Goal: Task Accomplishment & Management: Use online tool/utility

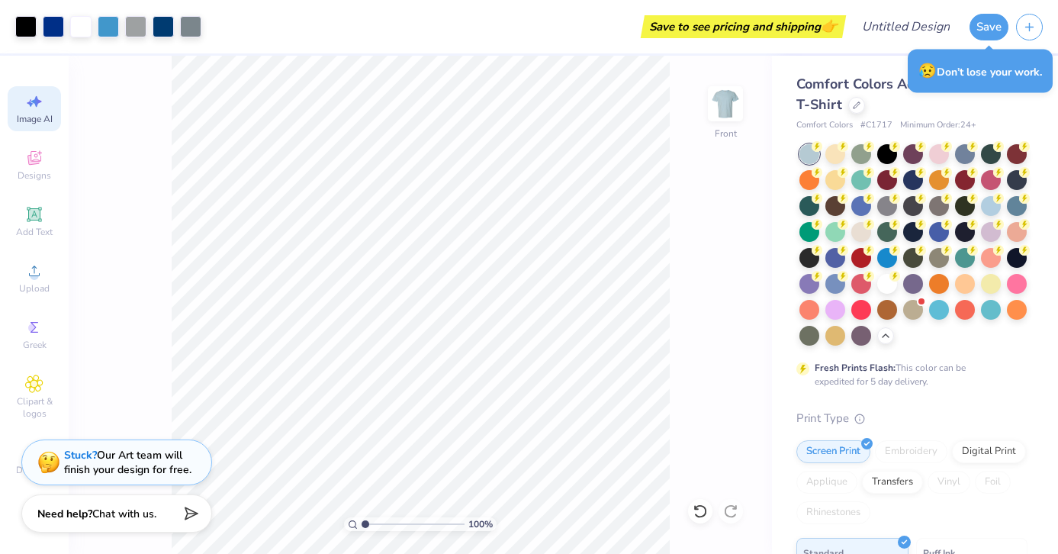
select select "4"
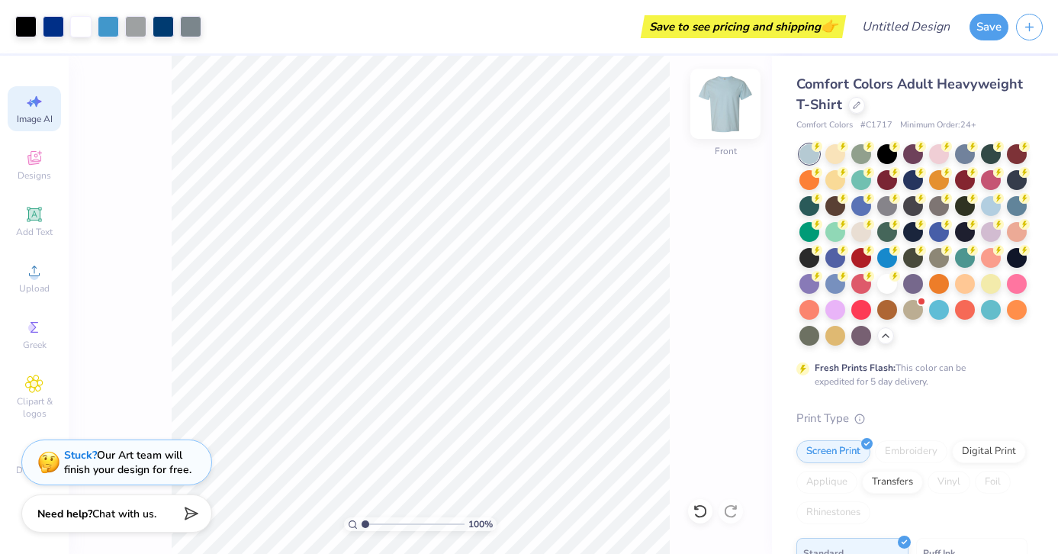
click at [726, 123] on img at bounding box center [725, 103] width 61 height 61
click at [717, 113] on img at bounding box center [725, 103] width 61 height 61
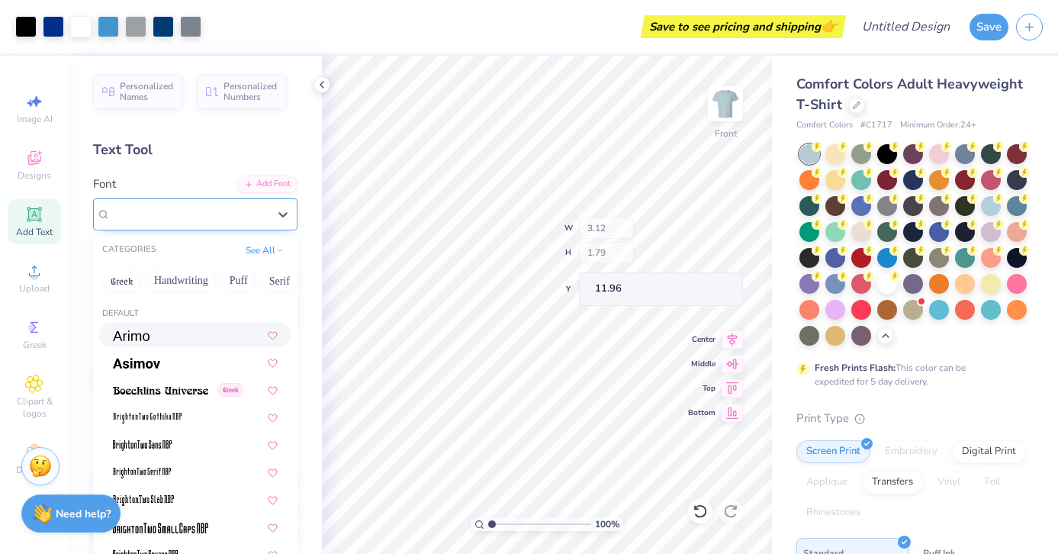
click at [136, 212] on div "GRK1 Ivy No.2" at bounding box center [189, 214] width 160 height 24
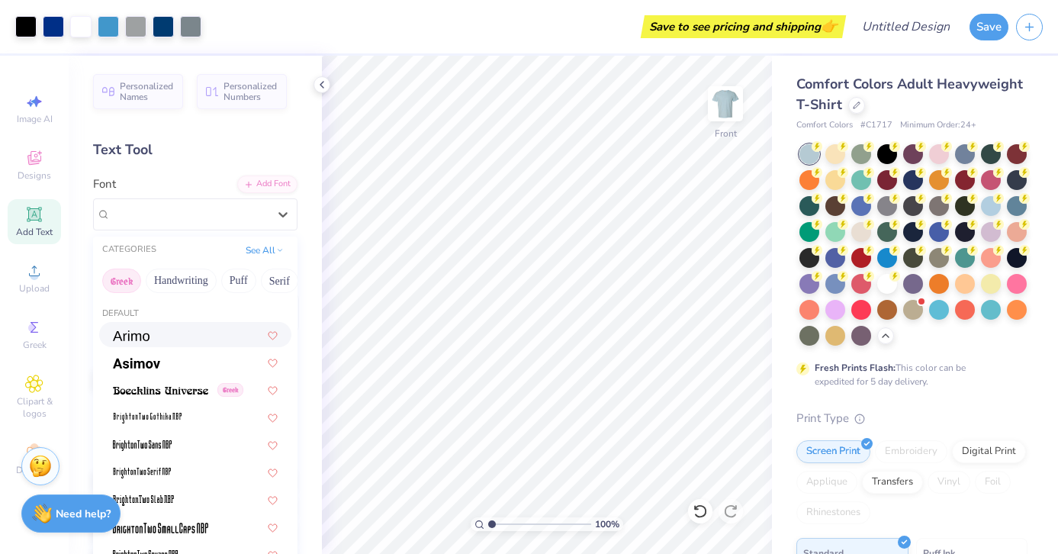
click at [127, 283] on button "Greek" at bounding box center [121, 281] width 39 height 24
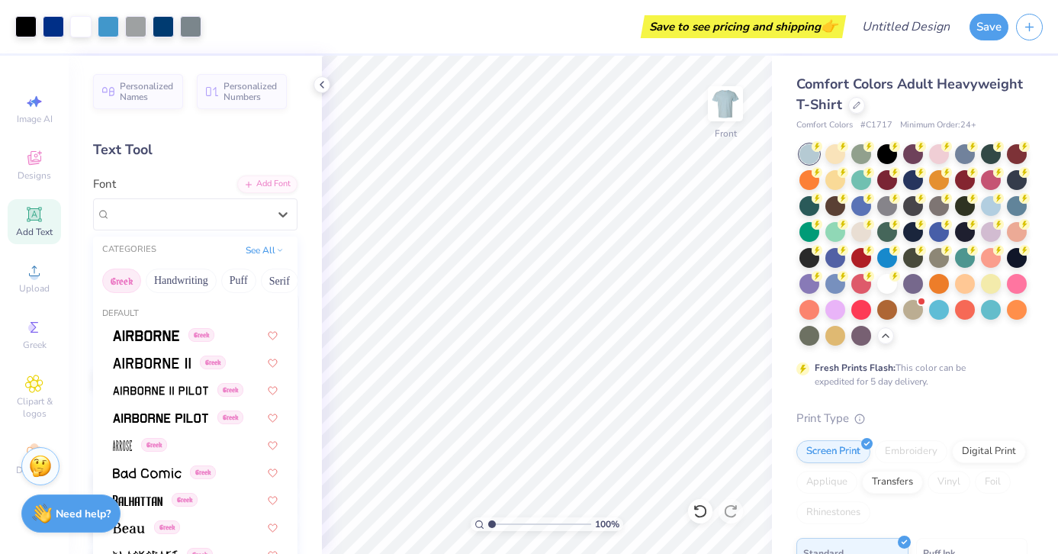
type input "o"
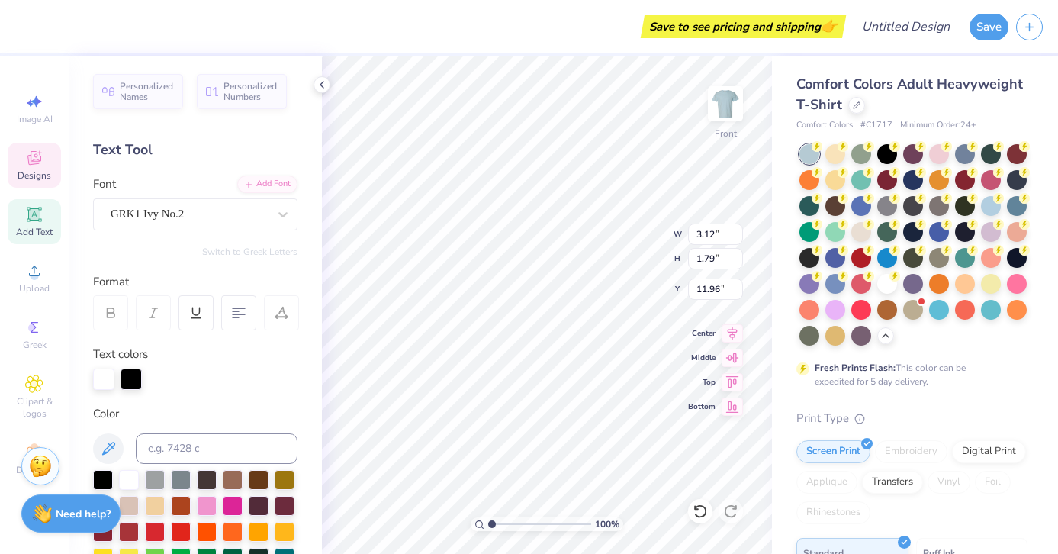
scroll to position [0, 0]
type textarea "A0 Ox"
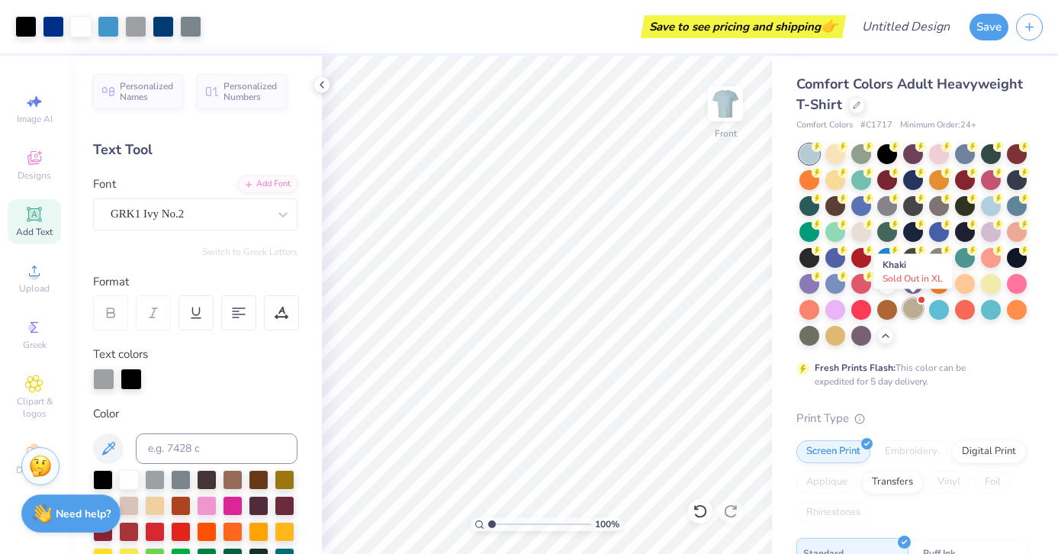
click at [910, 307] on div at bounding box center [914, 308] width 20 height 20
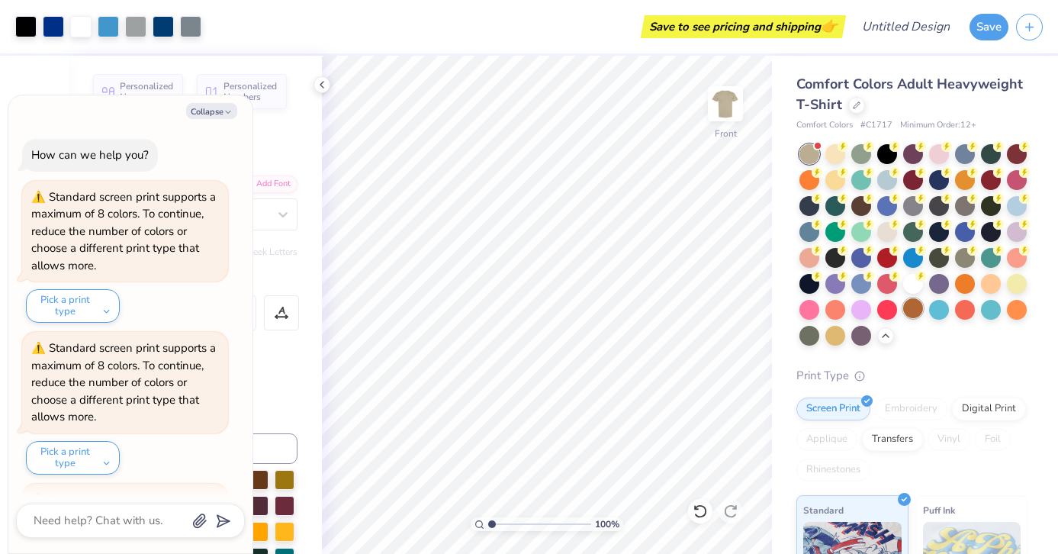
scroll to position [690, 0]
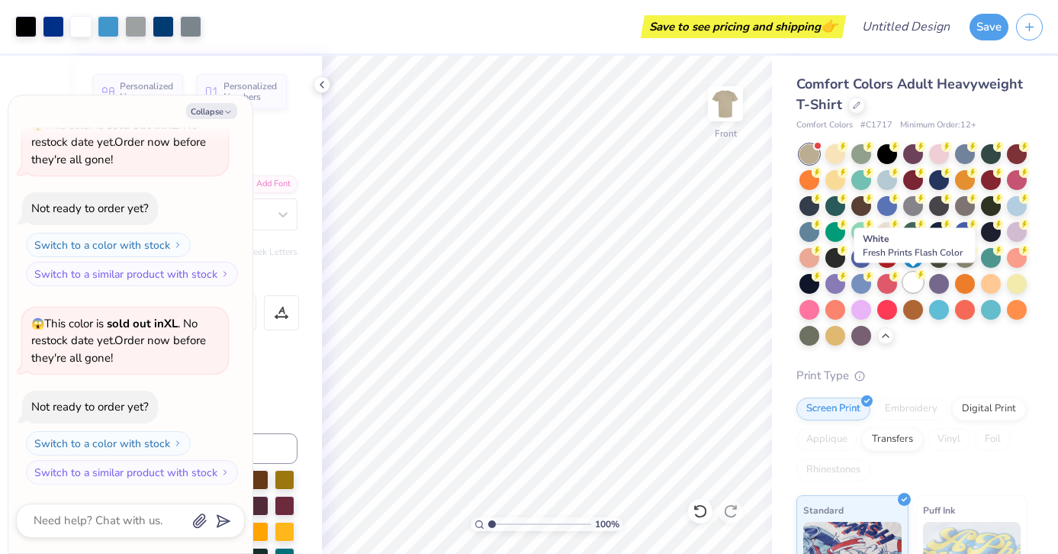
click at [913, 277] on div at bounding box center [914, 282] width 20 height 20
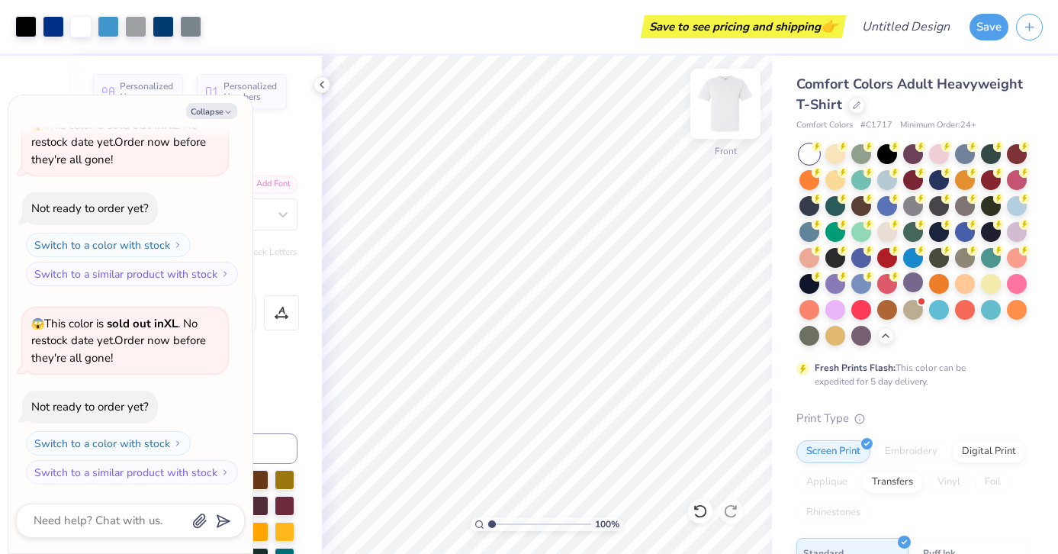
click at [729, 108] on img at bounding box center [725, 103] width 61 height 61
click at [740, 105] on img at bounding box center [725, 103] width 61 height 61
click at [323, 81] on icon at bounding box center [322, 85] width 12 height 12
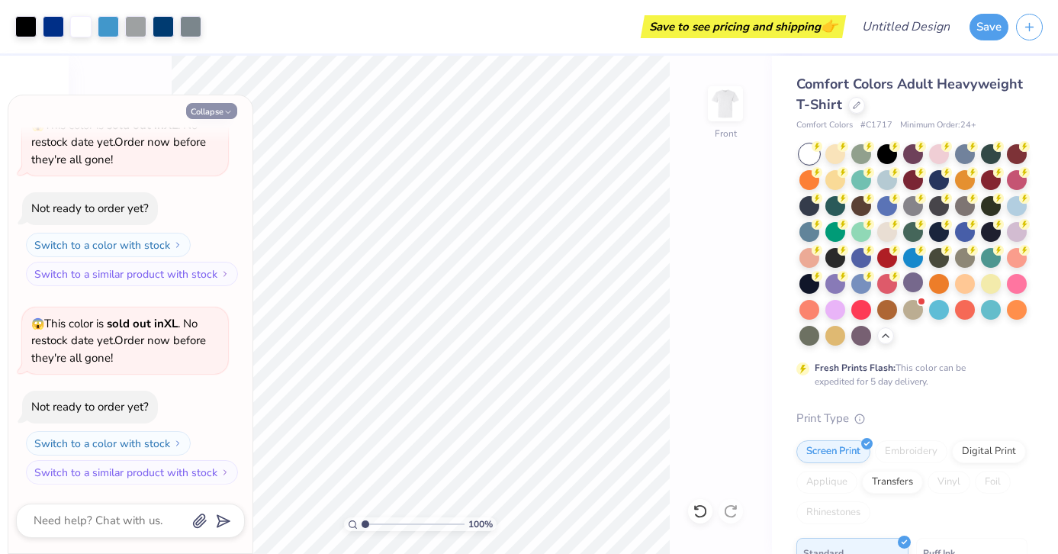
click at [227, 108] on icon "button" at bounding box center [228, 112] width 9 height 9
type textarea "x"
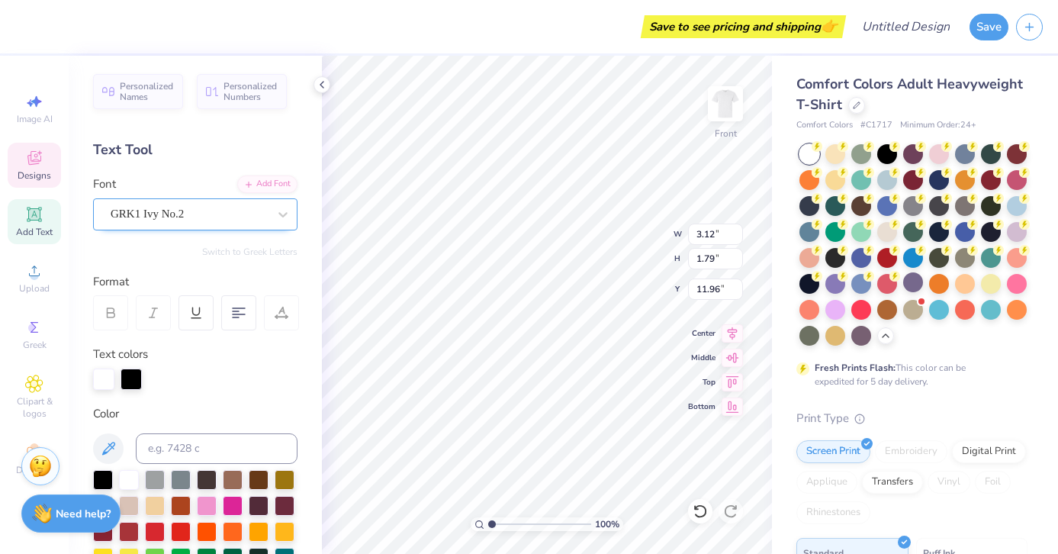
click at [188, 221] on div "GRK1 Ivy No.2" at bounding box center [189, 214] width 160 height 24
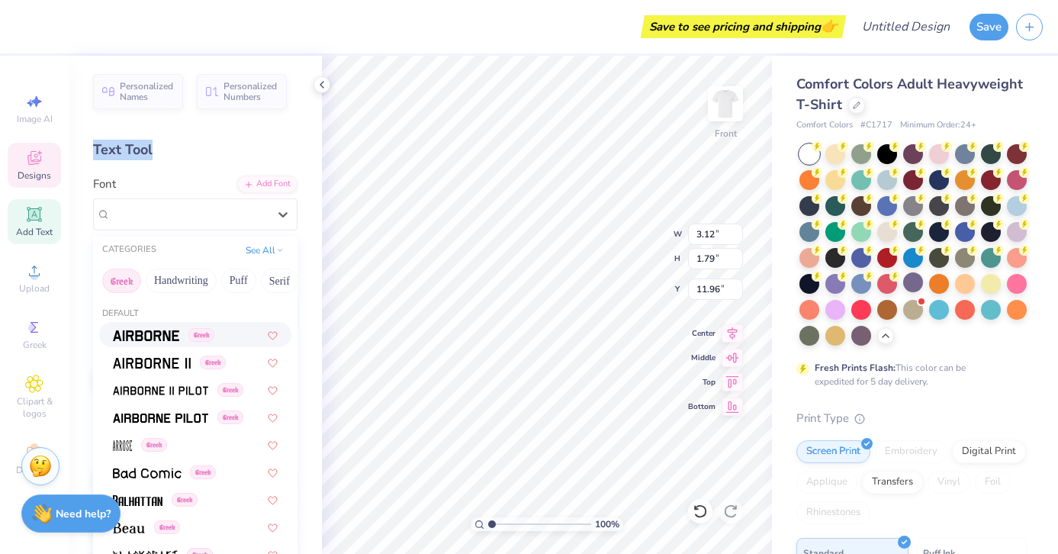
click at [190, 140] on div "Text Tool" at bounding box center [195, 150] width 205 height 21
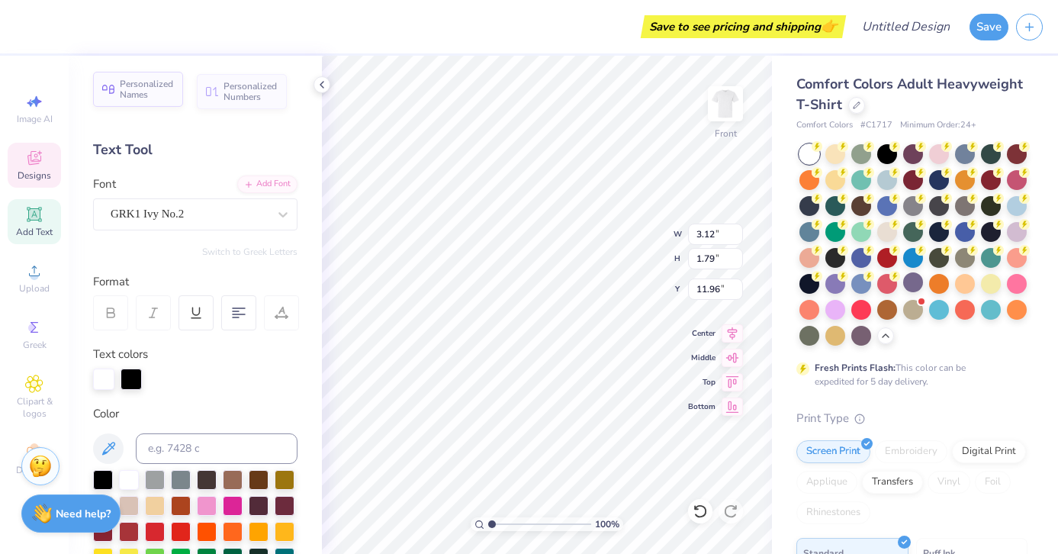
click at [161, 95] on span "Personalized Names" at bounding box center [147, 89] width 54 height 21
click at [221, 94] on div "Personalized Numbers" at bounding box center [242, 91] width 90 height 35
click at [269, 89] on span "Personalized Numbers" at bounding box center [251, 91] width 54 height 21
click at [226, 77] on div "Personalized Numbers" at bounding box center [242, 91] width 90 height 35
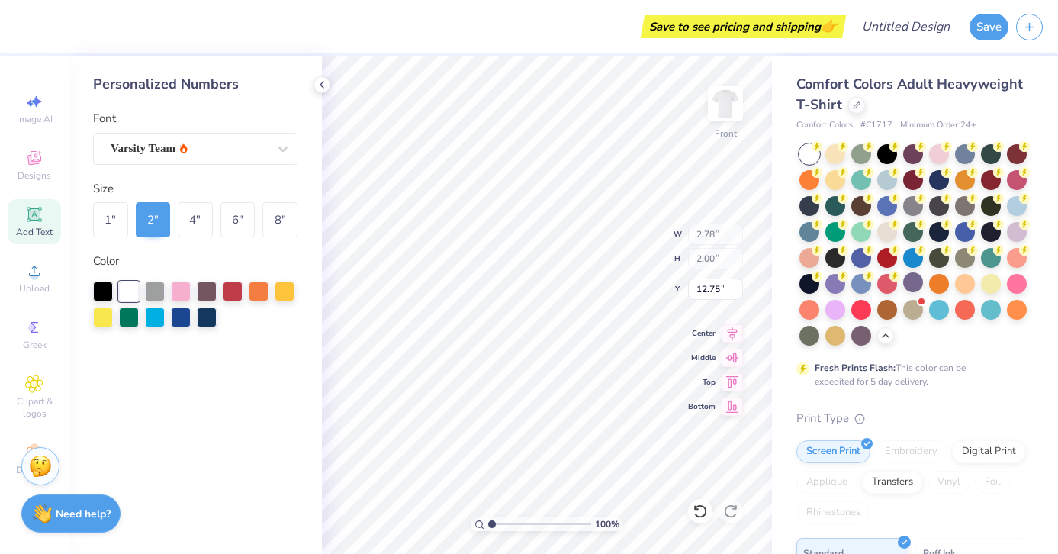
type input "2.78"
type input "2.00"
type input "12.75"
type input "12.43"
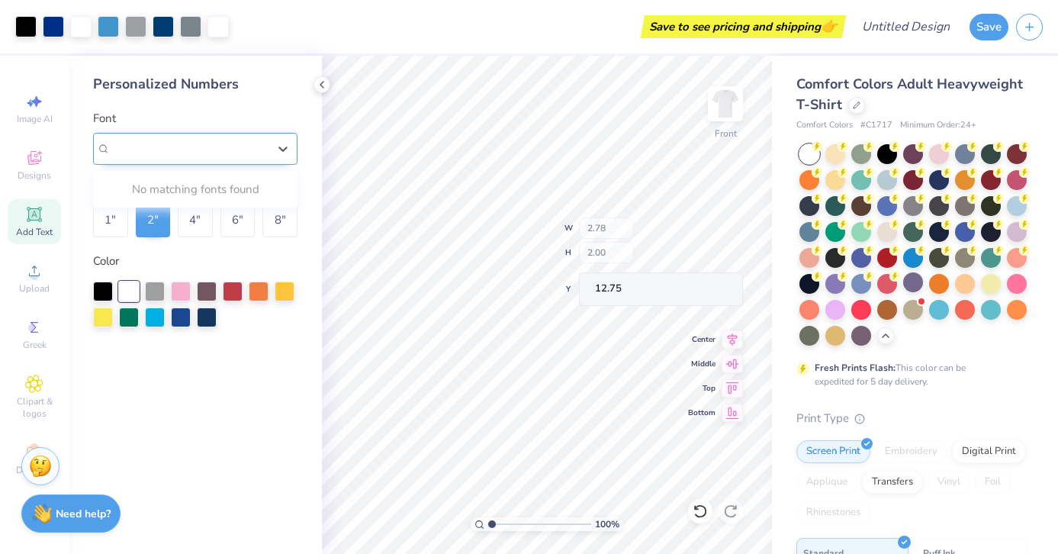
click at [268, 137] on div "Varsity Team" at bounding box center [189, 149] width 160 height 24
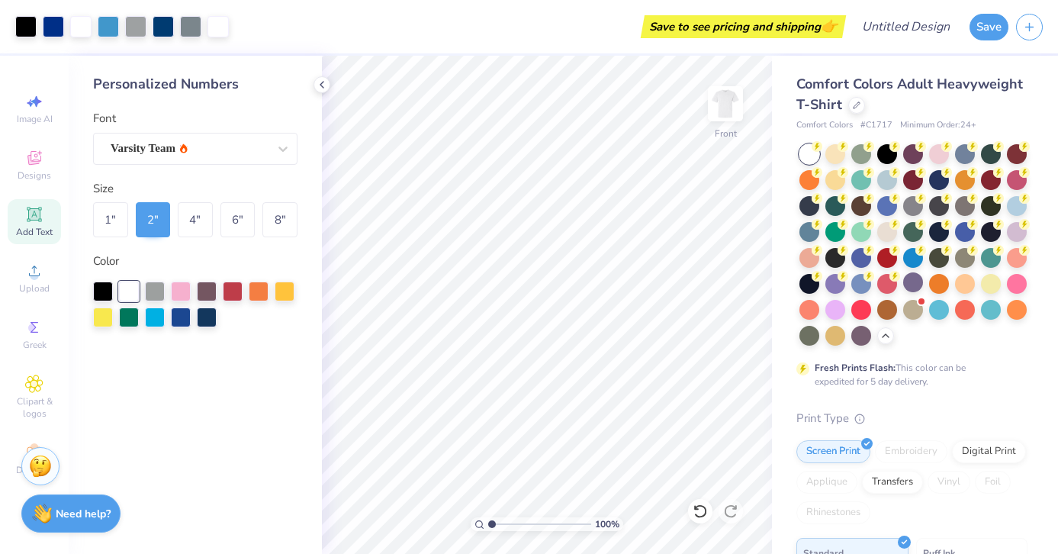
click at [221, 81] on div "Personalized Numbers" at bounding box center [195, 84] width 205 height 21
click at [321, 82] on polyline at bounding box center [322, 85] width 3 height 6
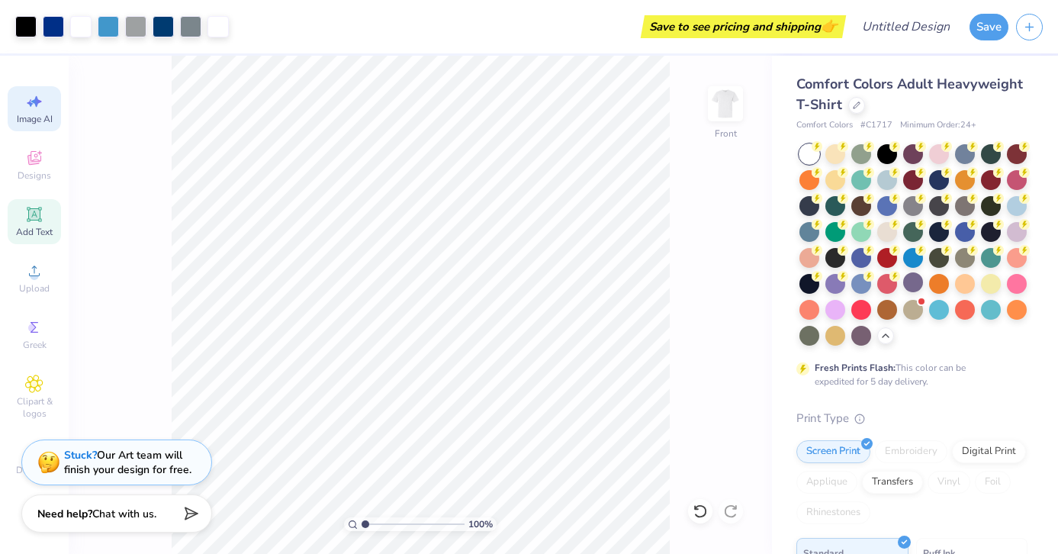
click at [36, 114] on span "Image AI" at bounding box center [35, 119] width 36 height 12
select select "4"
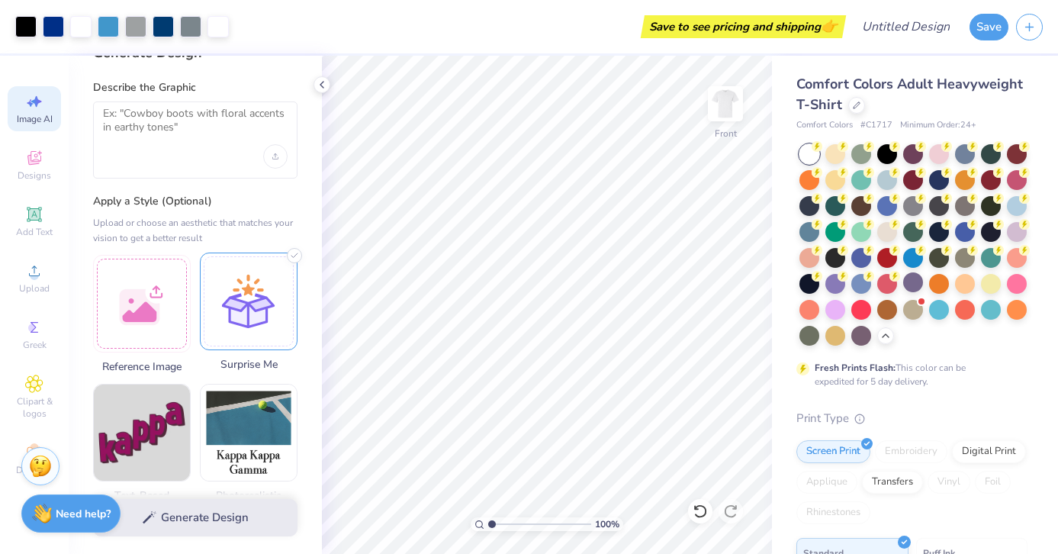
scroll to position [0, 0]
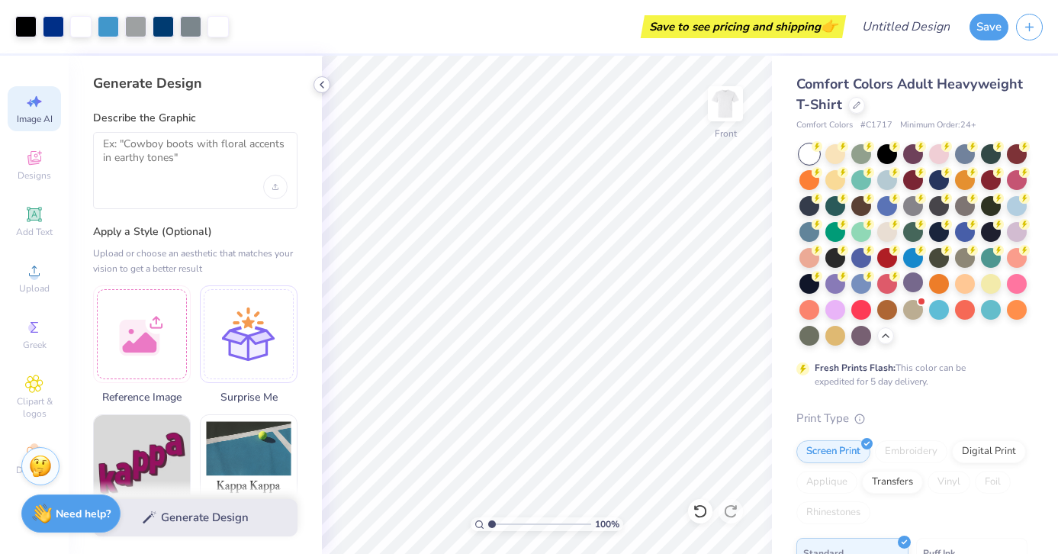
click at [324, 84] on icon at bounding box center [322, 85] width 12 height 12
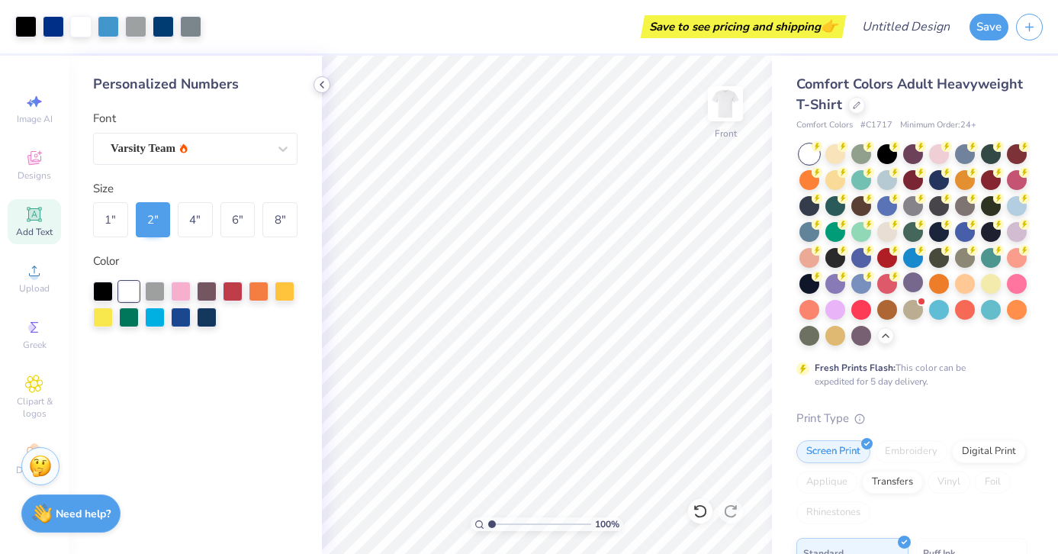
click at [324, 85] on icon at bounding box center [322, 85] width 12 height 12
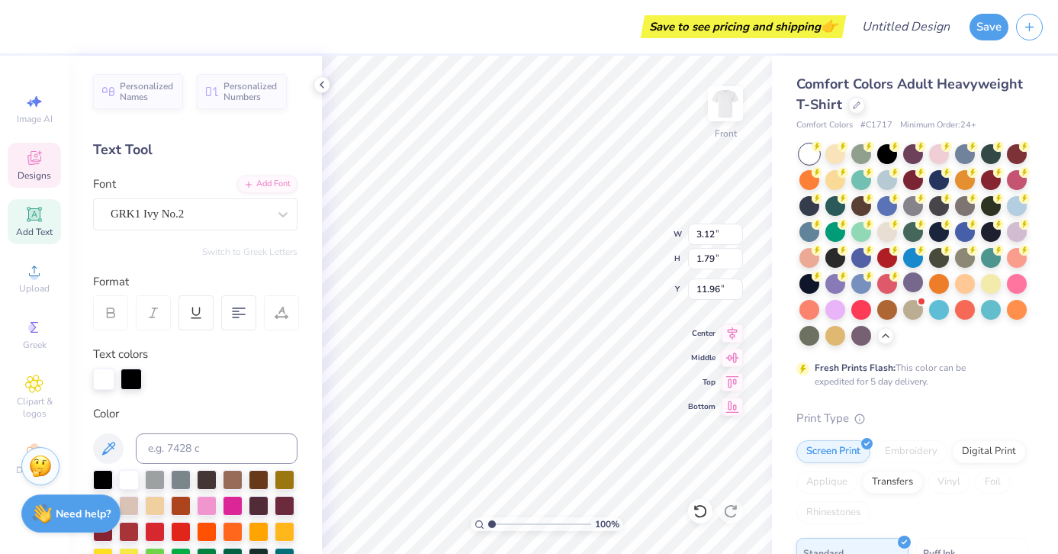
type input "3.13"
type input "2.21"
type input "11.75"
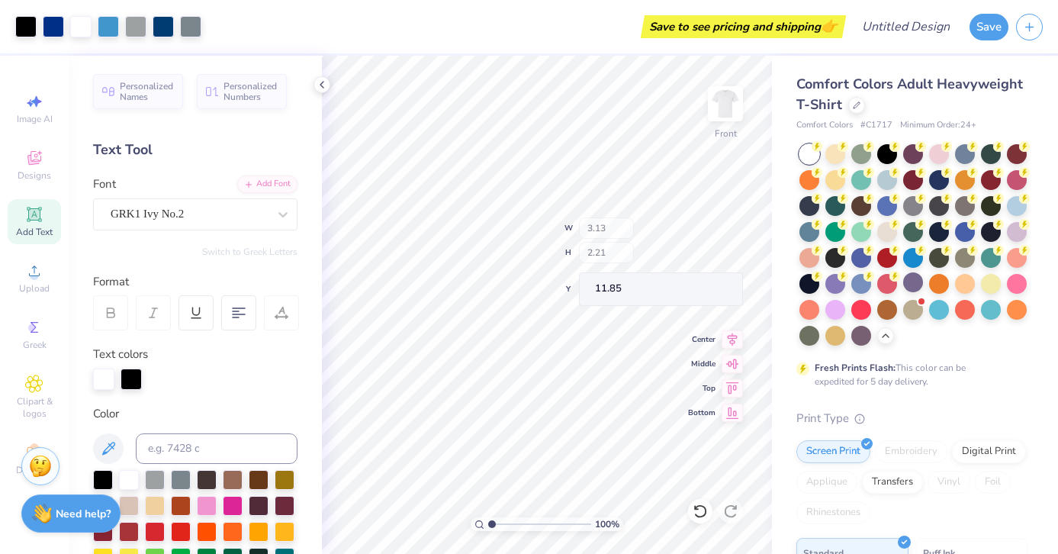
type input "11.85"
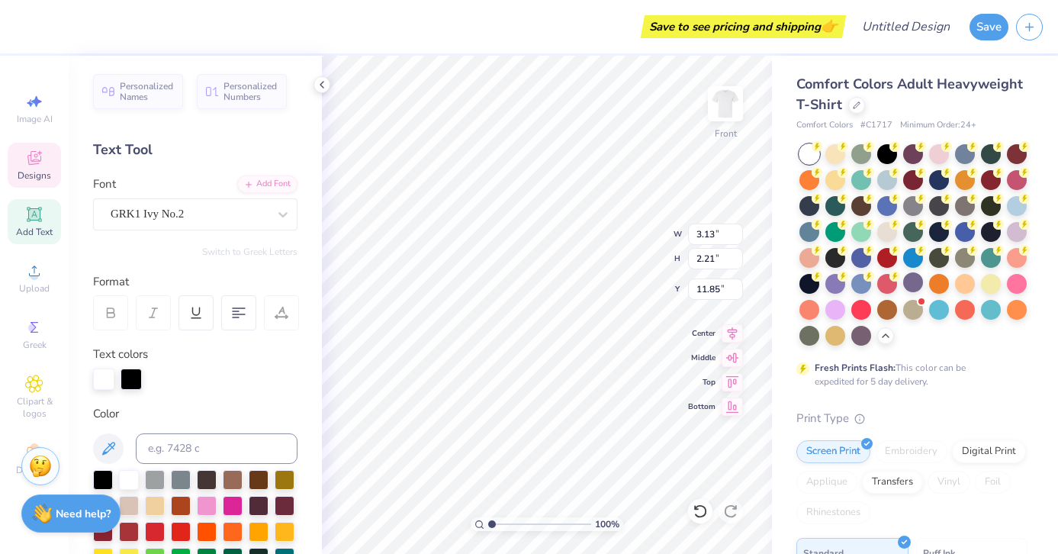
type input "8.48"
type input "3.46"
type input "11.20"
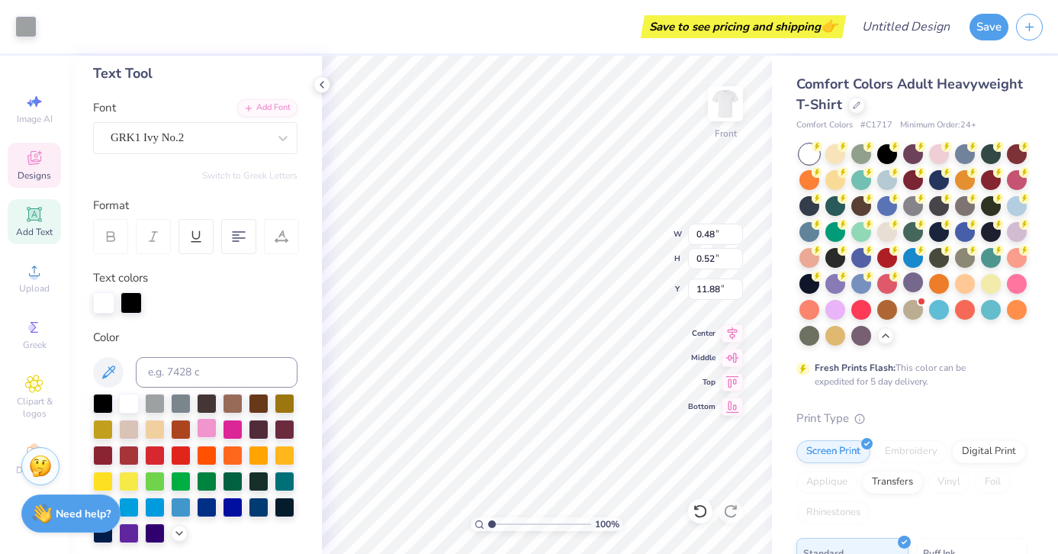
scroll to position [84, 0]
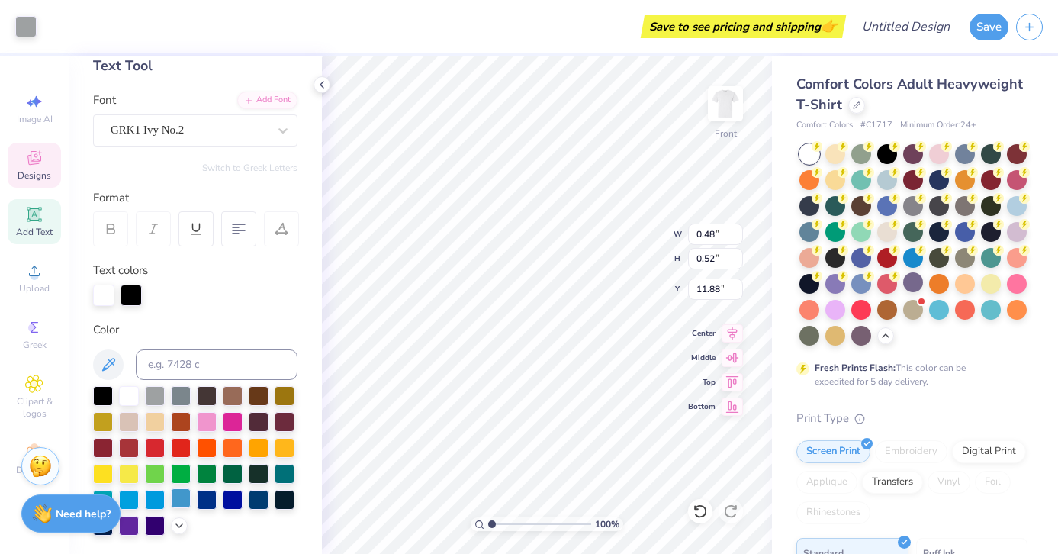
click at [184, 496] on div at bounding box center [181, 498] width 20 height 20
click at [133, 396] on div at bounding box center [129, 395] width 20 height 20
type input "0.48"
type input "0.52"
type input "11.88"
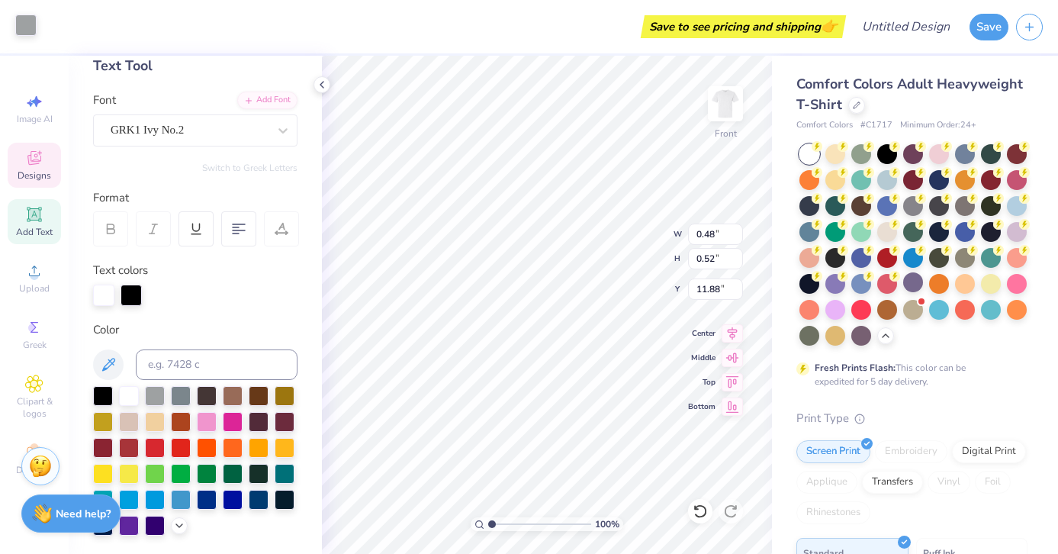
click at [26, 26] on div at bounding box center [25, 24] width 21 height 21
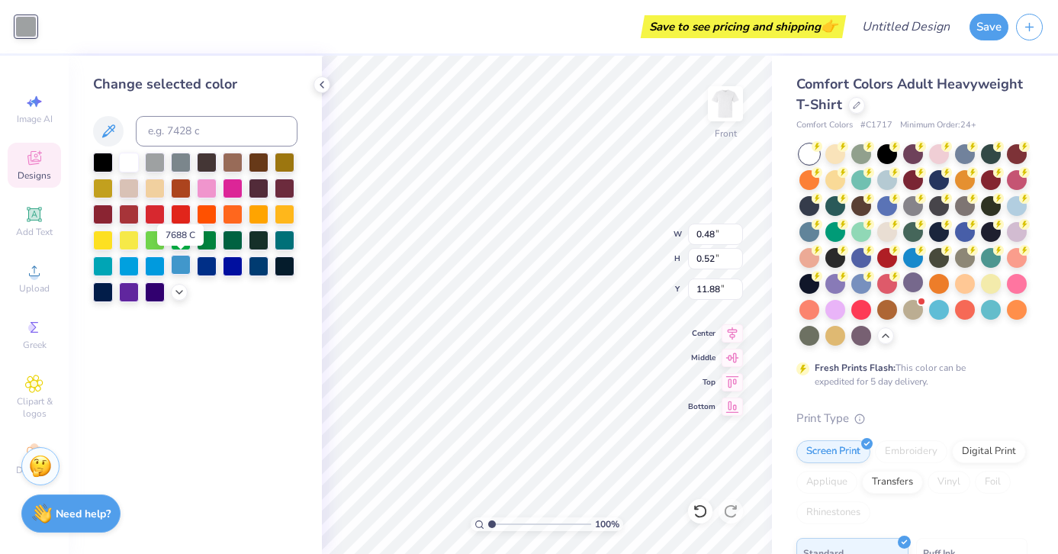
click at [188, 264] on div at bounding box center [181, 265] width 20 height 20
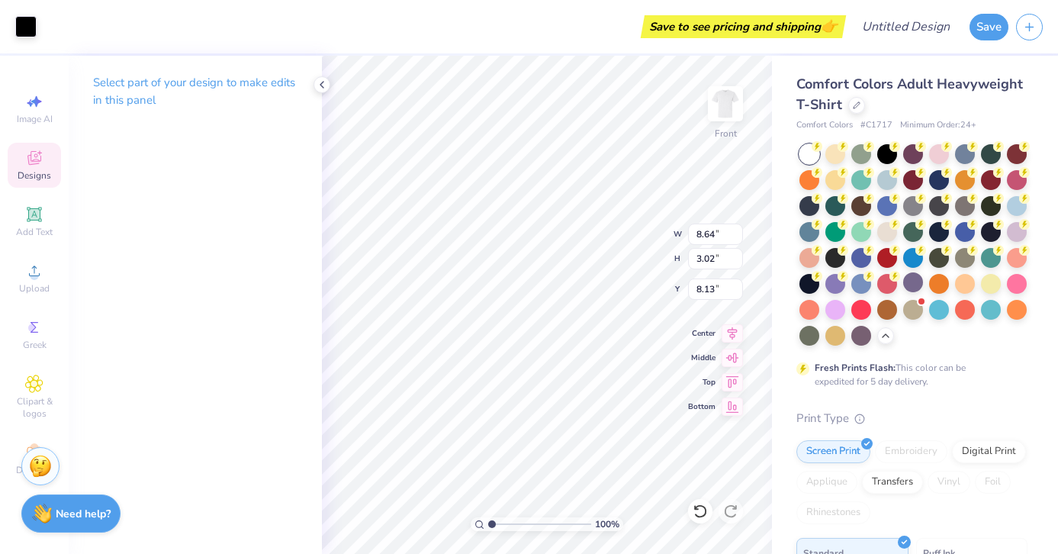
type input "8.12"
type input "9.33"
type input "2.94"
type input "9.46"
type input "0.95"
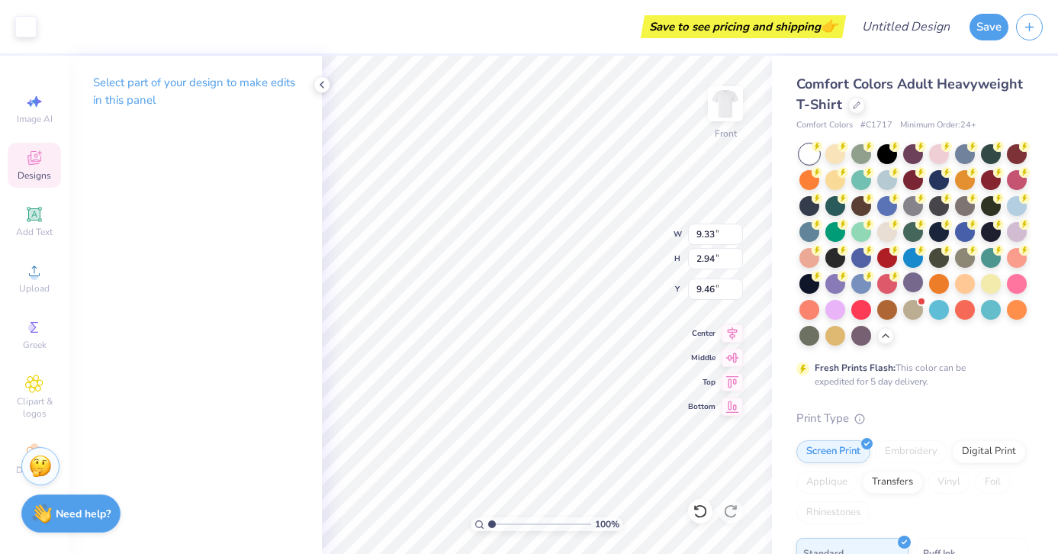
type input "2.37"
type input "9.81"
type input "9.33"
type input "2.94"
type input "9.46"
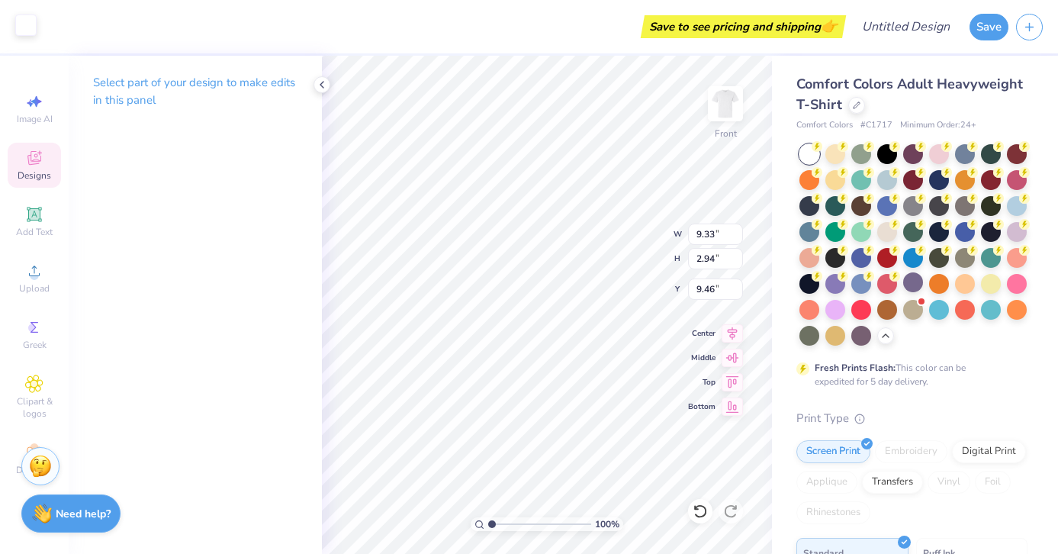
click at [25, 21] on div at bounding box center [25, 24] width 21 height 21
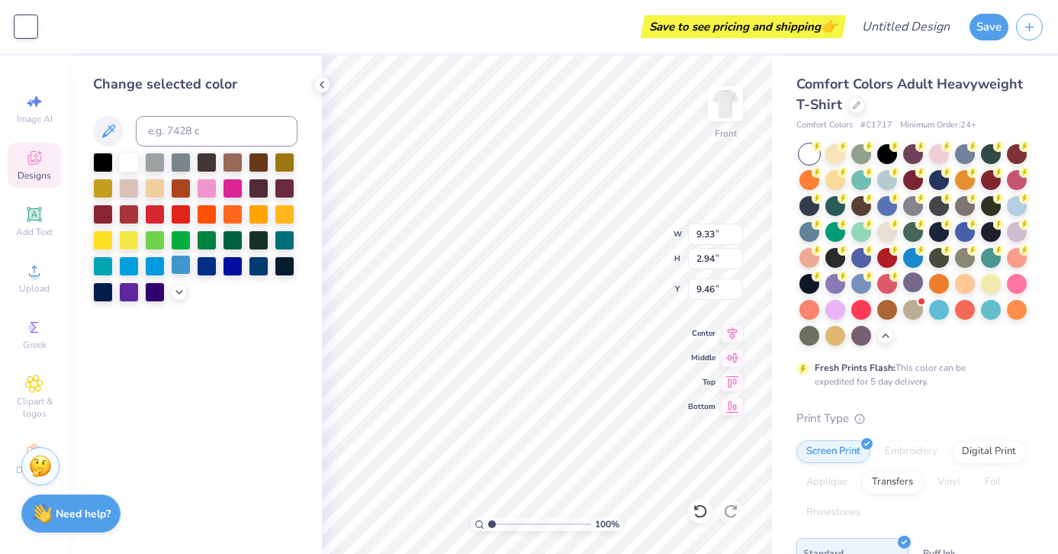
click at [178, 259] on div at bounding box center [181, 265] width 20 height 20
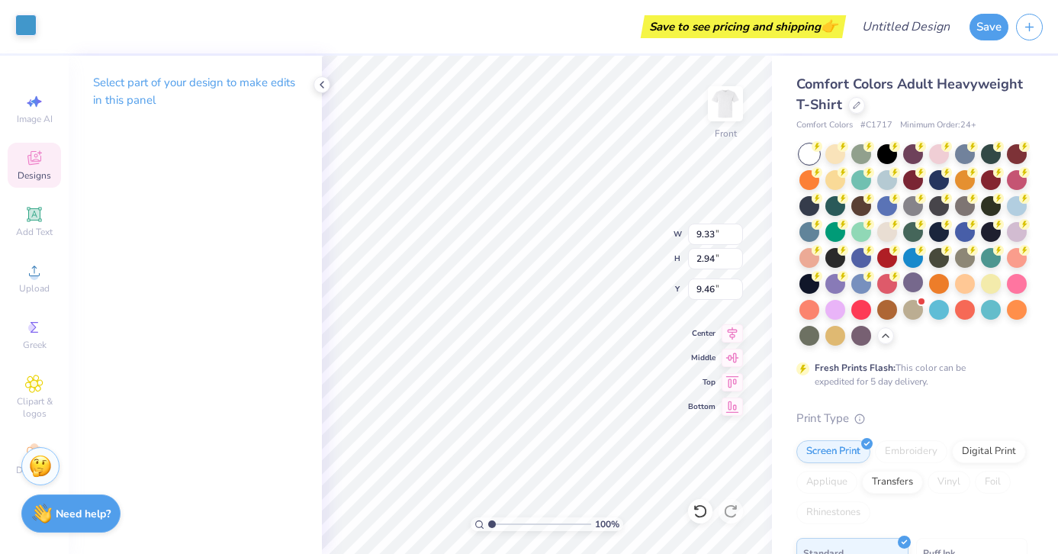
click at [33, 30] on div at bounding box center [25, 24] width 21 height 21
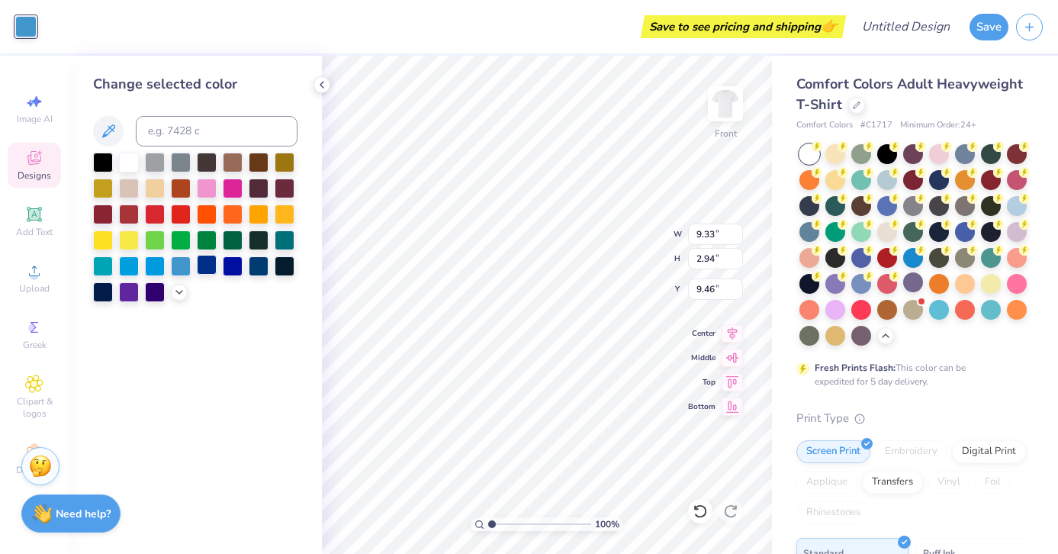
click at [208, 266] on div at bounding box center [207, 265] width 20 height 20
click at [179, 269] on div at bounding box center [181, 265] width 20 height 20
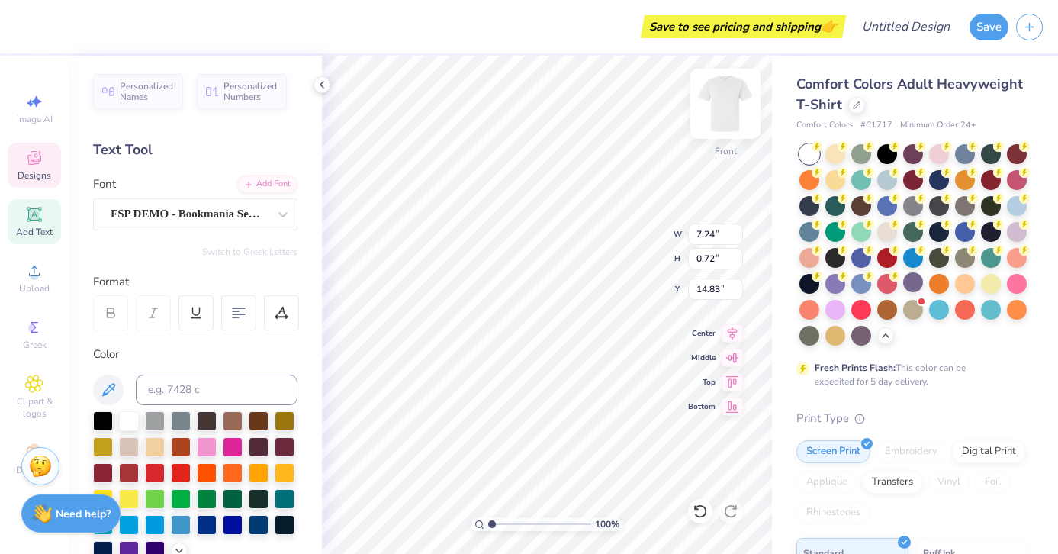
scroll to position [0, 0]
type textarea "UNH HOMECOMING"
type input "9.75"
type input "0.72"
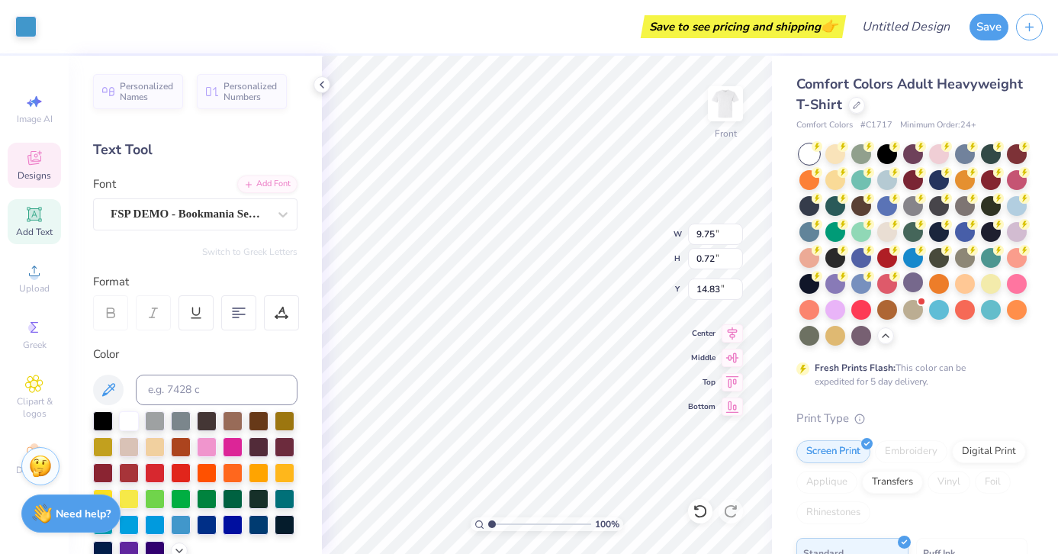
type input "14.83"
type input "7.14"
type input "0.53"
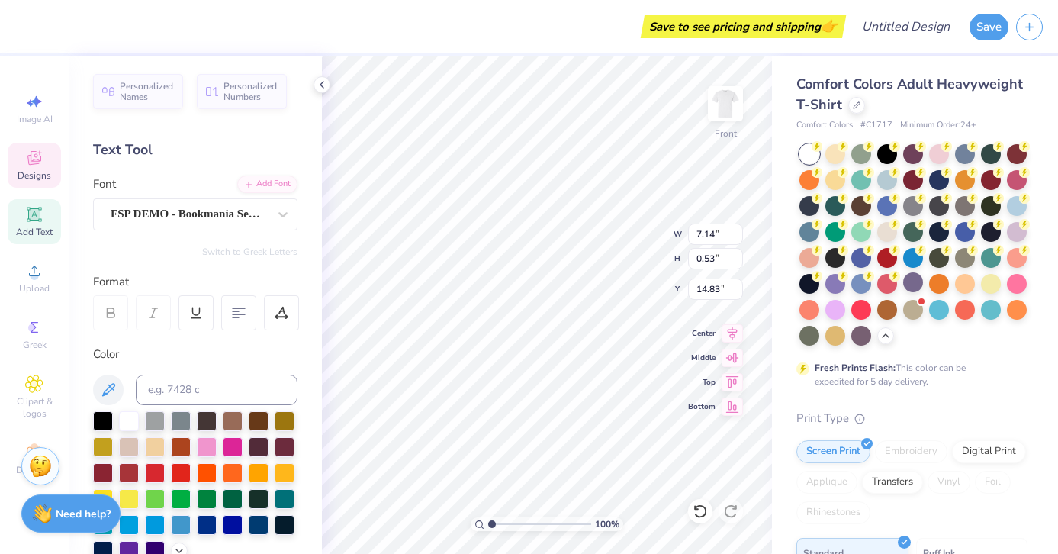
type textarea "HOMECOMING"
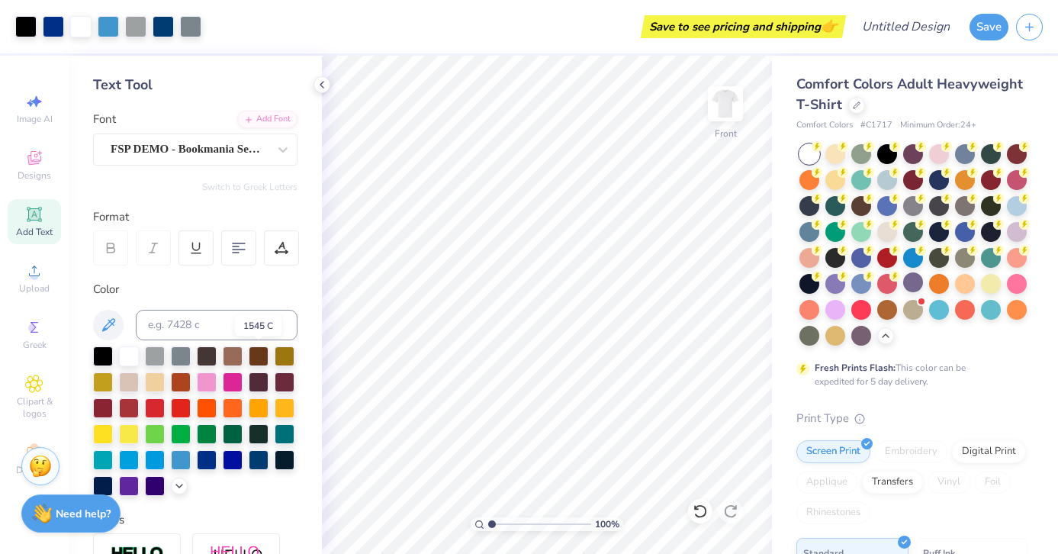
scroll to position [64, 0]
click at [44, 224] on div "Add Text" at bounding box center [34, 221] width 53 height 45
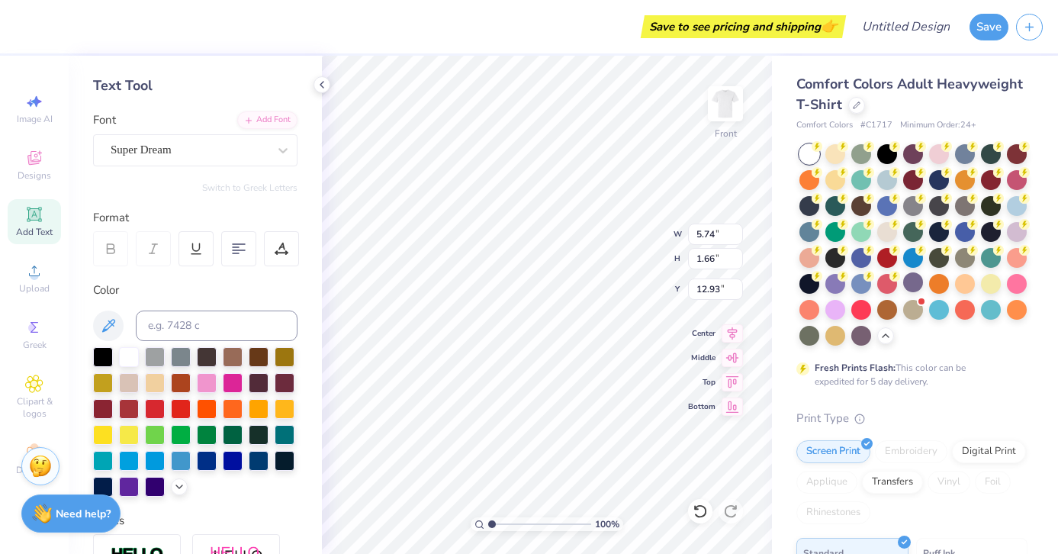
type input "5.74"
type input "1.66"
type textarea "T"
click at [232, 162] on div "Super Dream" at bounding box center [195, 150] width 205 height 32
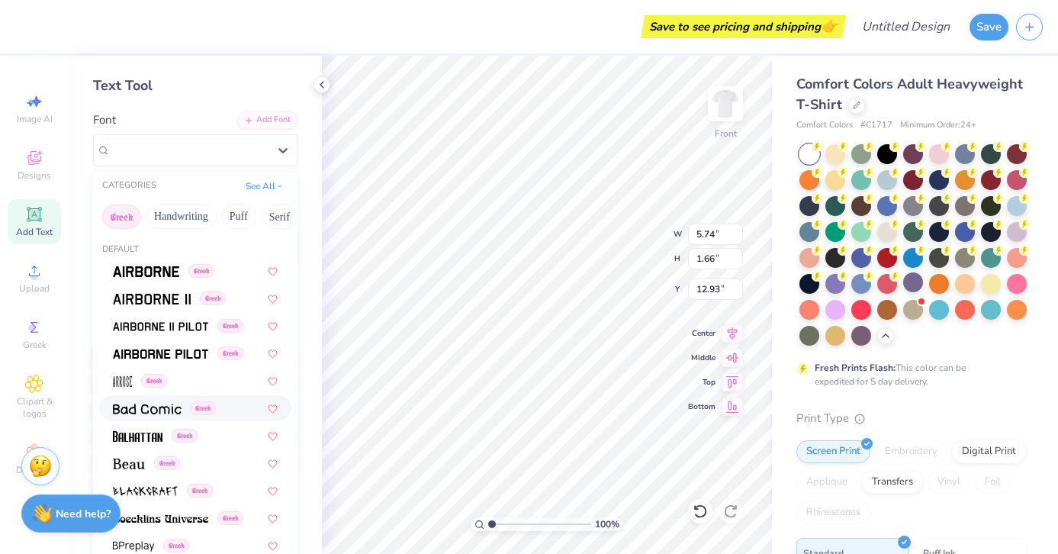
scroll to position [26, 0]
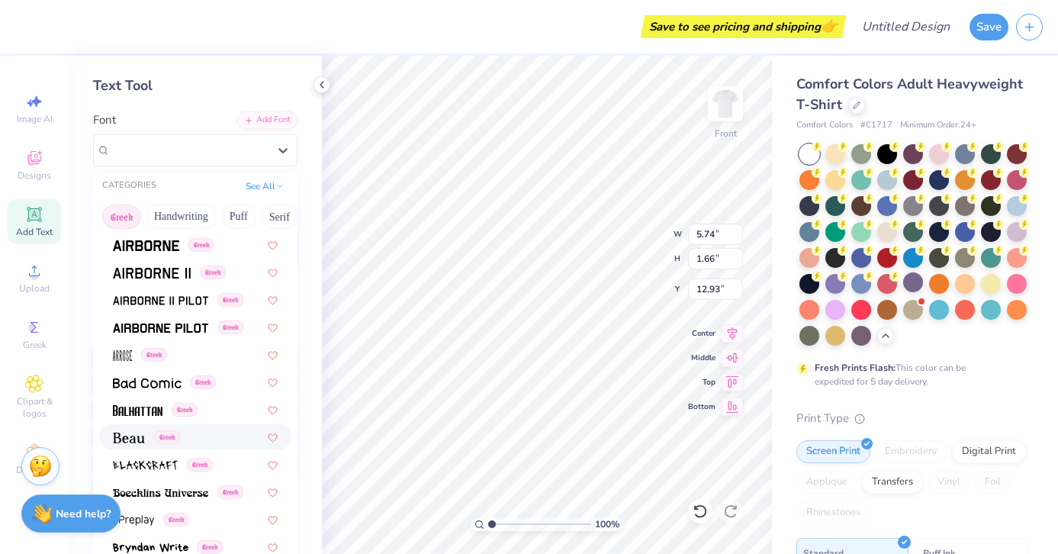
click at [128, 443] on span at bounding box center [129, 437] width 32 height 16
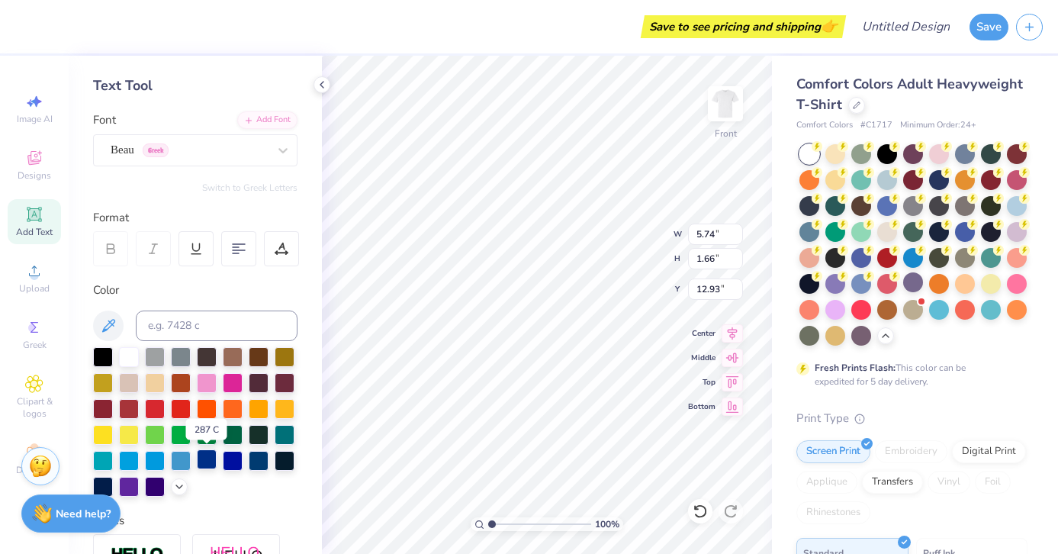
type textarea "UNH"
click at [208, 462] on div at bounding box center [207, 459] width 20 height 20
type input "4.78"
type input "1.66"
type input "12.93"
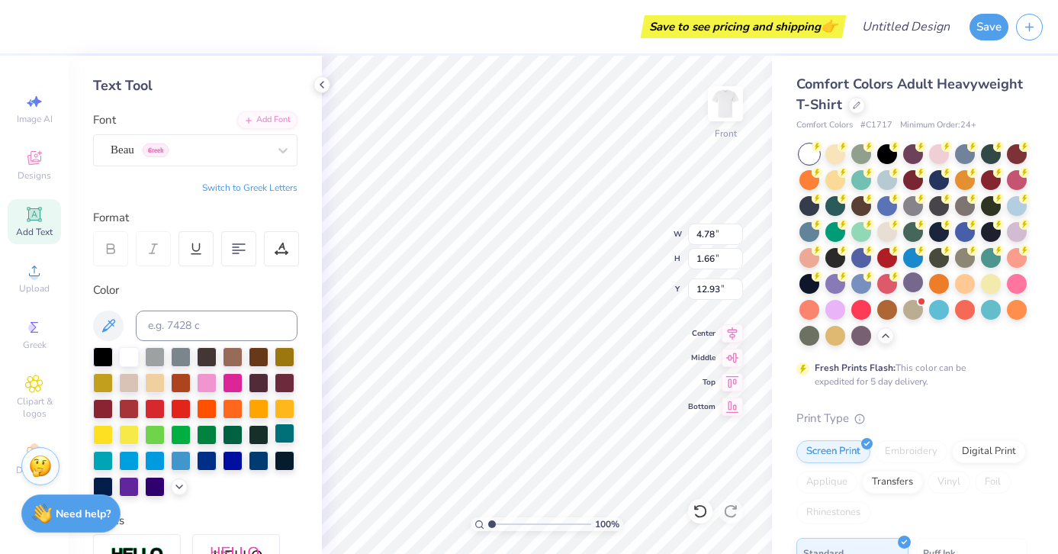
type input "3.06"
type input "1.06"
type input "10.16"
type input "3.04"
type input "1.58"
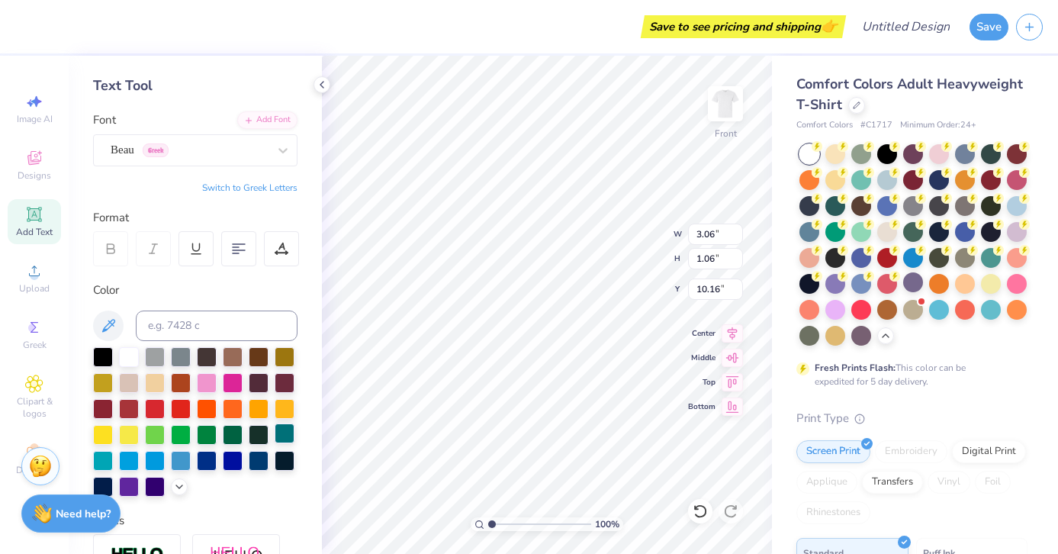
type input "9.89"
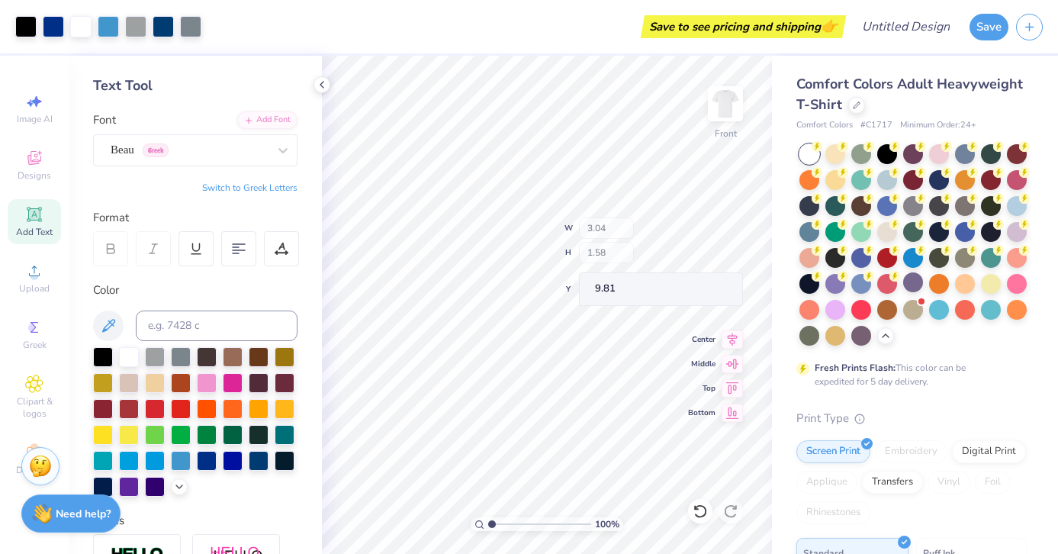
type input "9.81"
type input "10.17"
type input "5.37"
click at [699, 513] on icon at bounding box center [700, 511] width 15 height 15
click at [705, 516] on icon at bounding box center [700, 511] width 15 height 15
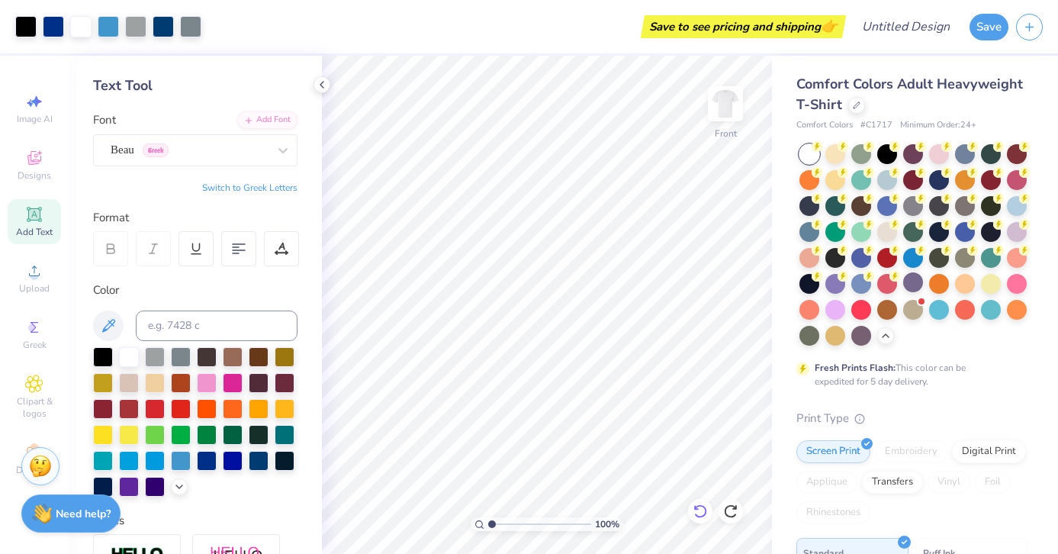
click at [706, 511] on icon at bounding box center [700, 511] width 13 height 14
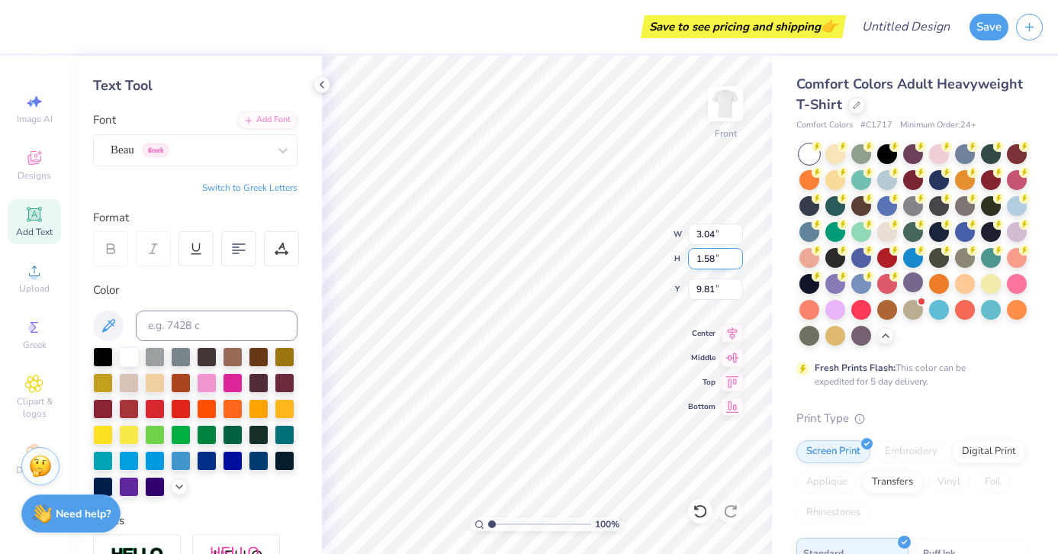
click at [604, 243] on div "100 % Front W 3.04 3.04 " H 1.58 1.58 " Y 9.81 9.81 " Center Middle Top Bottom" at bounding box center [547, 305] width 450 height 498
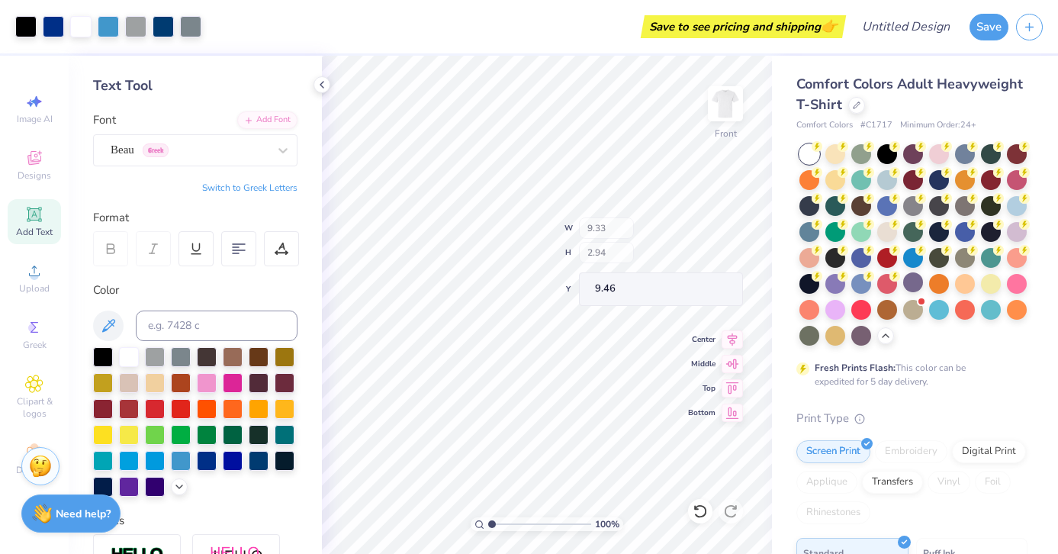
type input "9.33"
type input "2.94"
type input "9.46"
click at [608, 253] on div "100 % Front W 3.04 H 1.58 Y 9.81 Center Middle Top Bottom" at bounding box center [547, 305] width 450 height 498
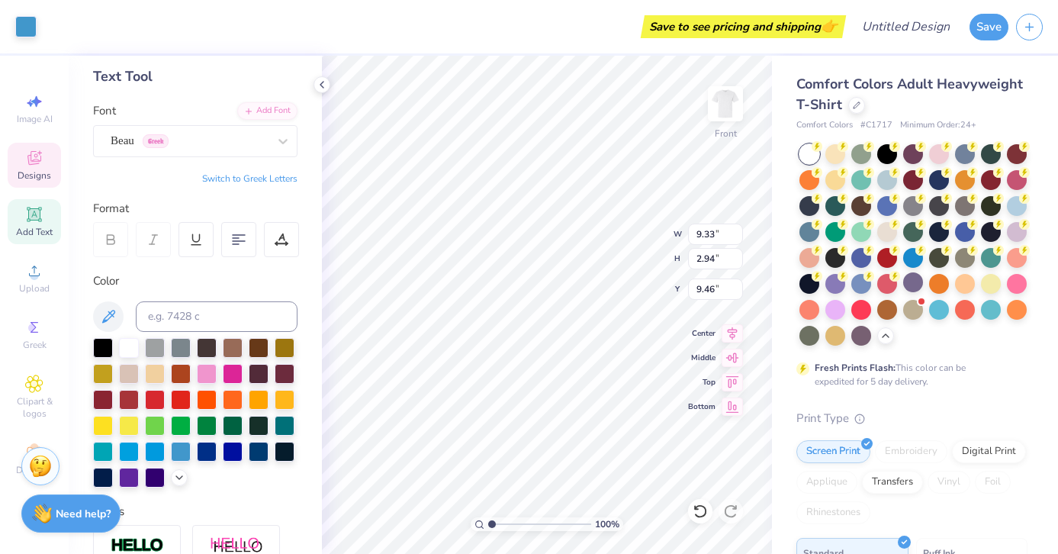
scroll to position [0, 0]
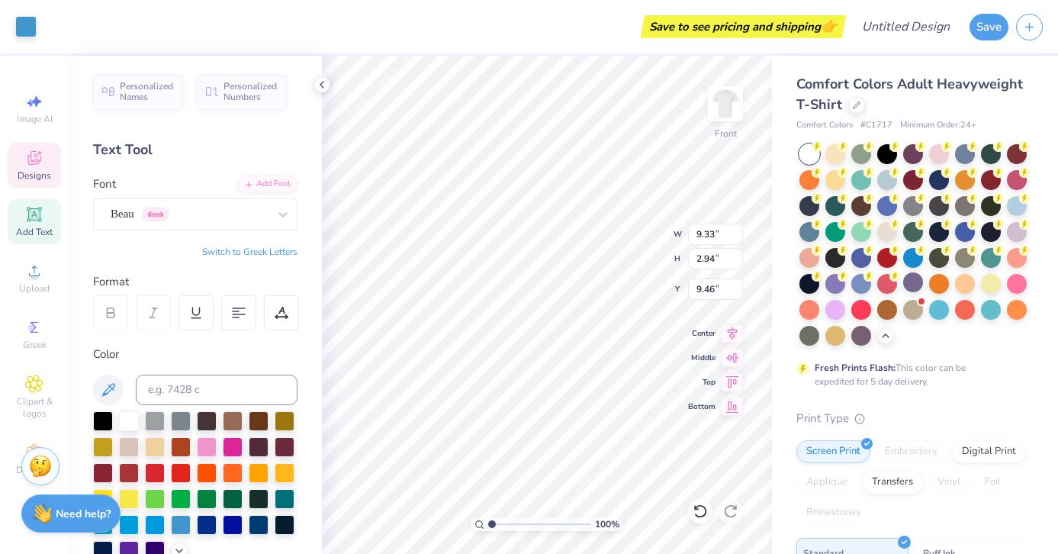
click at [33, 166] on icon at bounding box center [34, 158] width 18 height 18
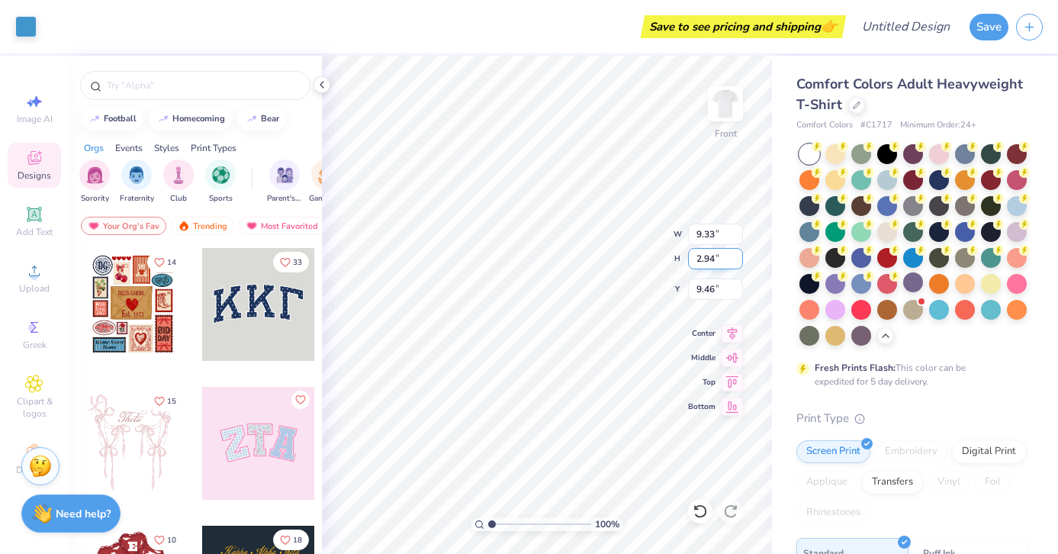
click at [629, 262] on div "100 % Front W 9.33 9.33 " H 2.94 2.94 " Y 9.46 9.46 " Center Middle Top Bottom" at bounding box center [547, 305] width 450 height 498
click at [322, 79] on icon at bounding box center [322, 85] width 12 height 12
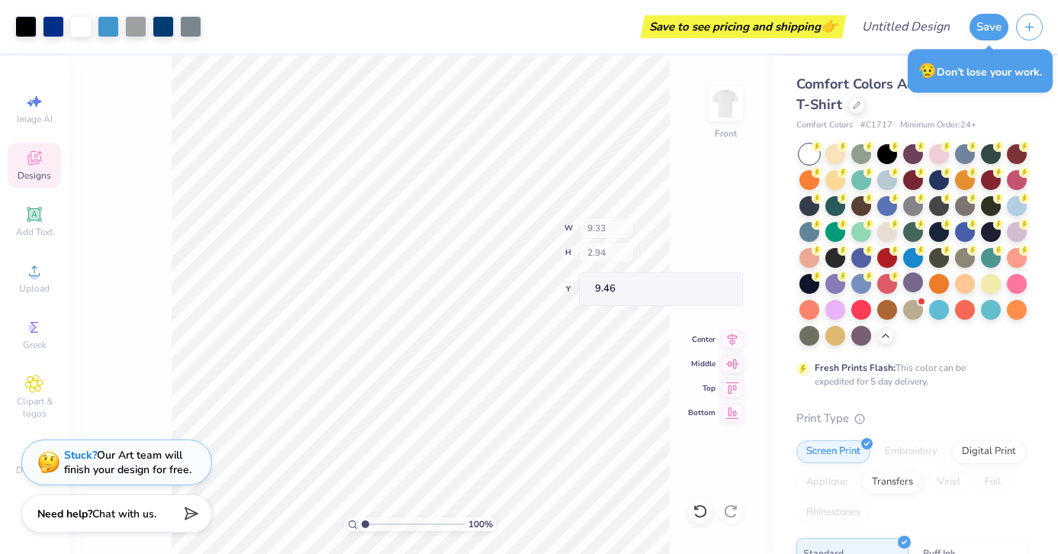
type input "10.80"
type input "4.28"
type input "8.12"
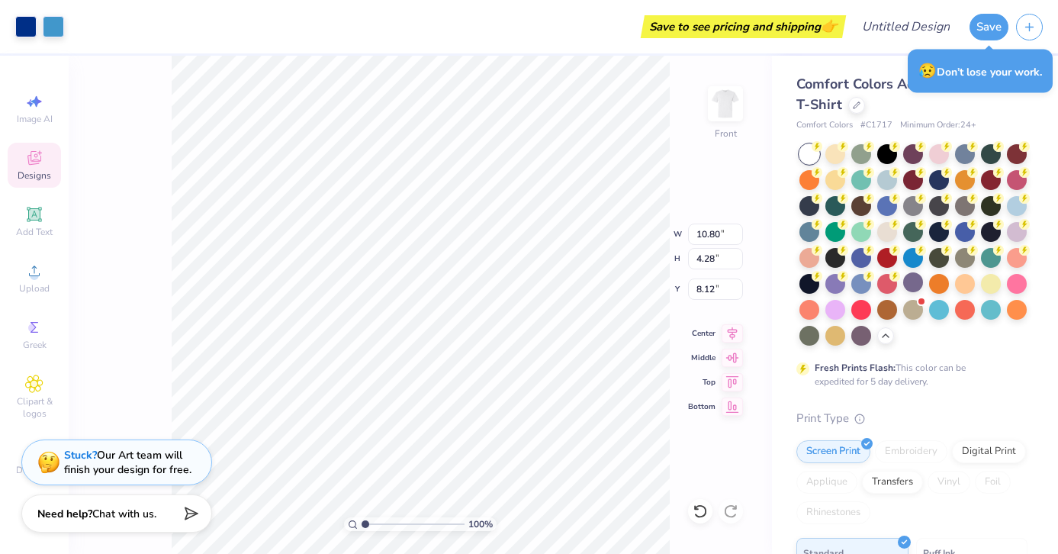
click at [607, 221] on div "100 % Front W 10.80 10.80 " H 4.28 4.28 " Y 8.12 8.12 " Center Middle Top Bottom" at bounding box center [421, 305] width 704 height 498
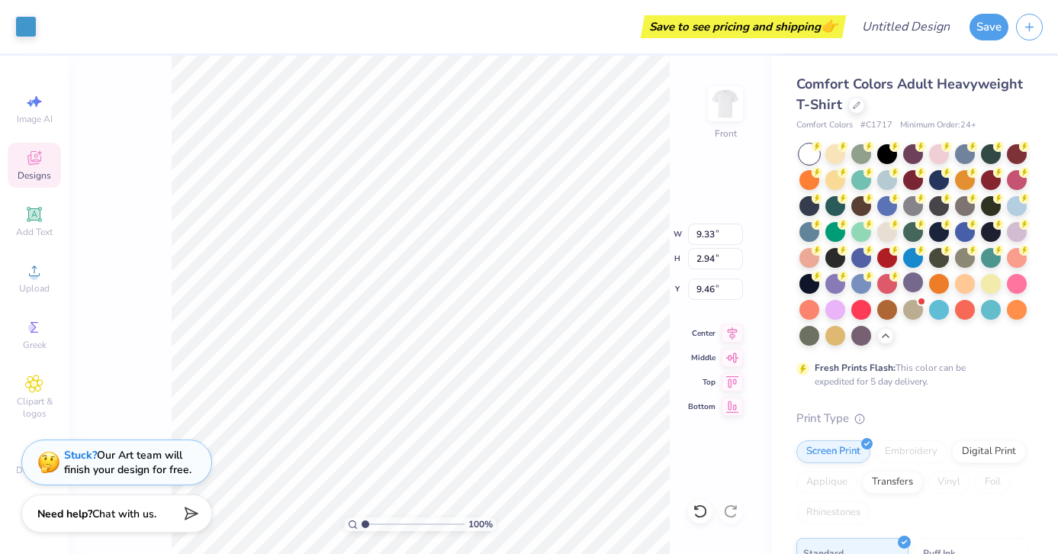
click at [27, 12] on div "Art colors" at bounding box center [18, 26] width 37 height 53
click at [29, 17] on div at bounding box center [25, 24] width 21 height 21
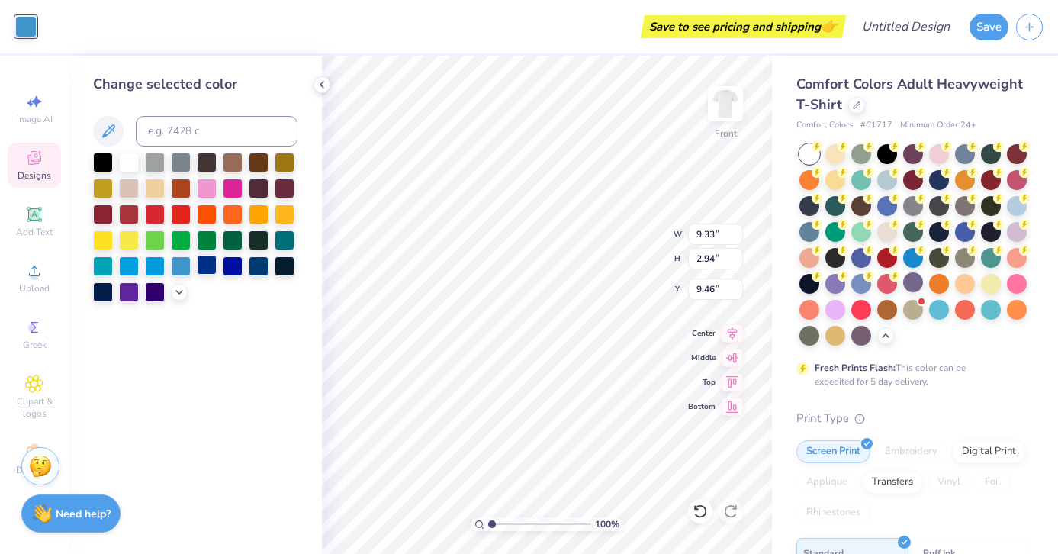
click at [217, 263] on div at bounding box center [207, 265] width 20 height 20
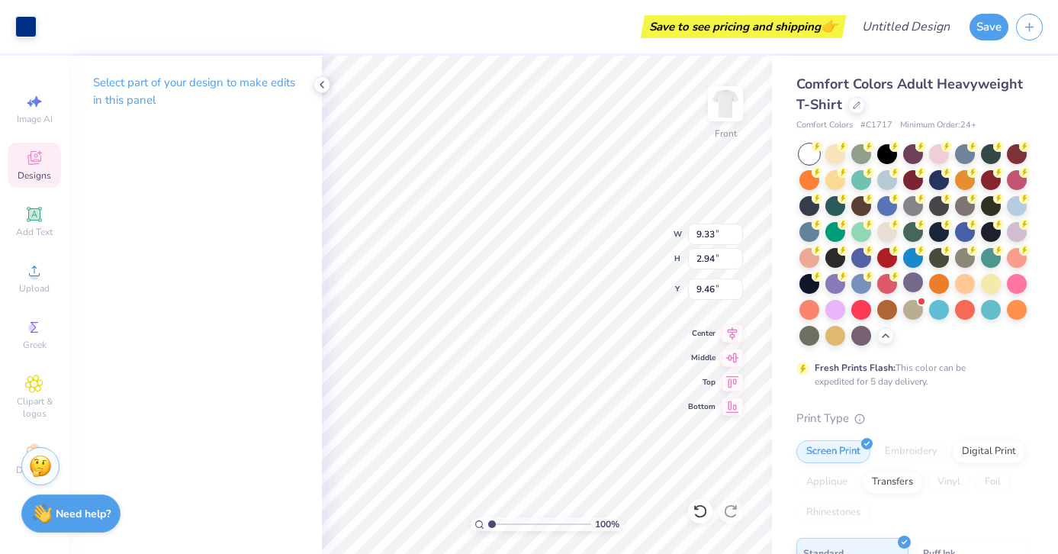
click at [32, 9] on div "Art colors" at bounding box center [18, 26] width 37 height 53
click at [28, 18] on div at bounding box center [25, 24] width 21 height 21
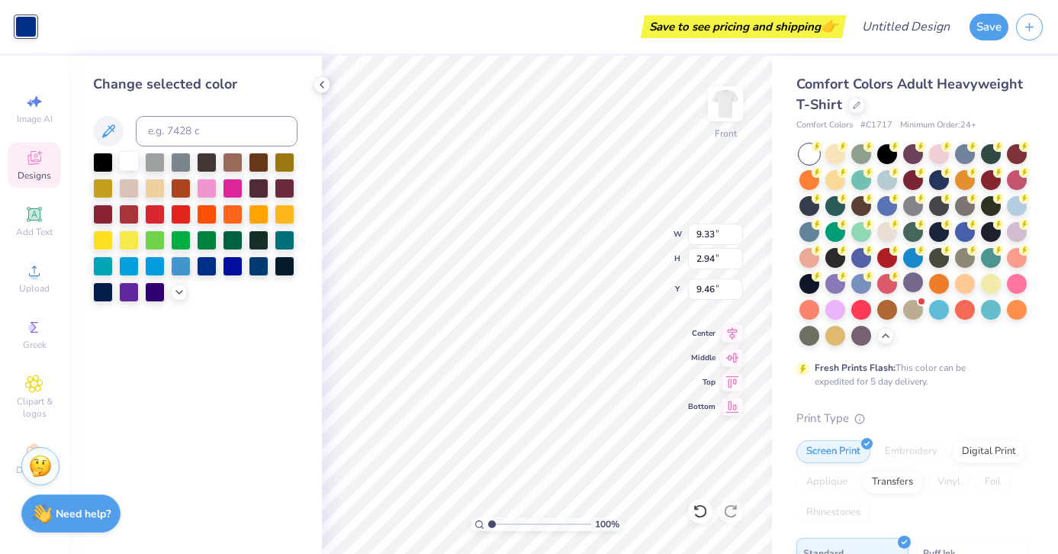
click at [128, 161] on div at bounding box center [129, 161] width 20 height 20
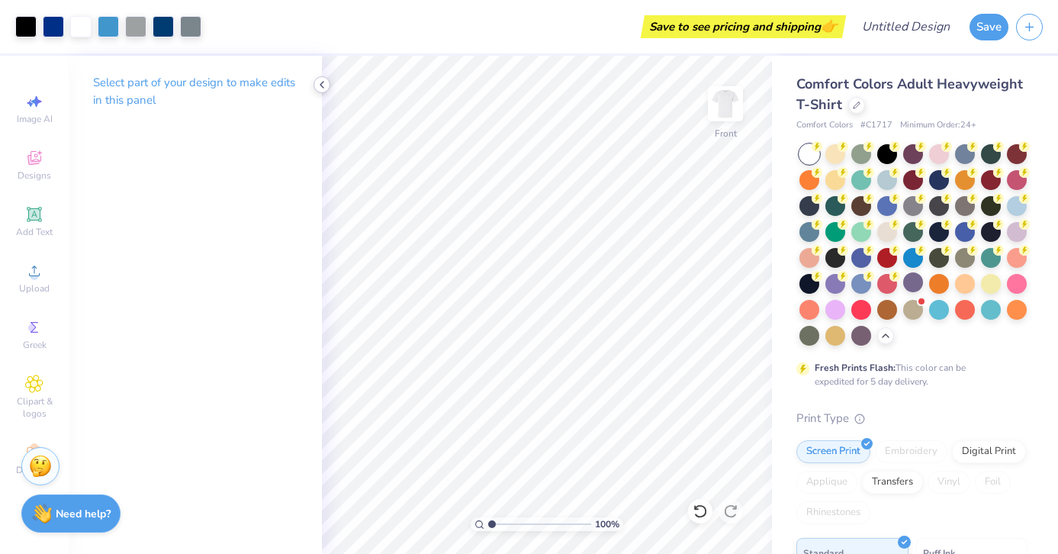
click at [322, 86] on polyline at bounding box center [322, 85] width 3 height 6
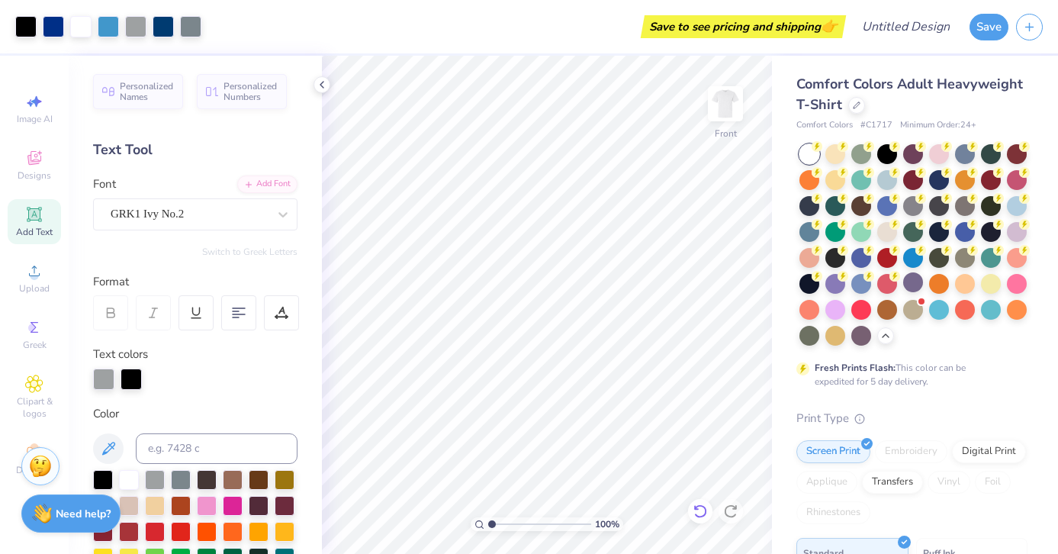
click at [701, 507] on icon at bounding box center [700, 511] width 15 height 15
click at [737, 509] on icon at bounding box center [730, 511] width 15 height 15
click at [327, 87] on icon at bounding box center [322, 85] width 12 height 12
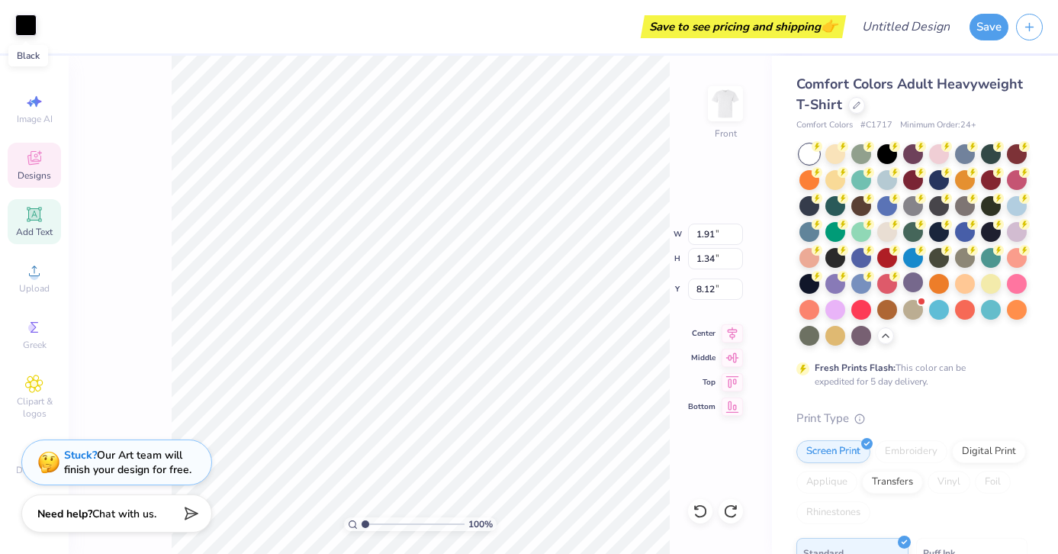
click at [29, 30] on div at bounding box center [25, 24] width 21 height 21
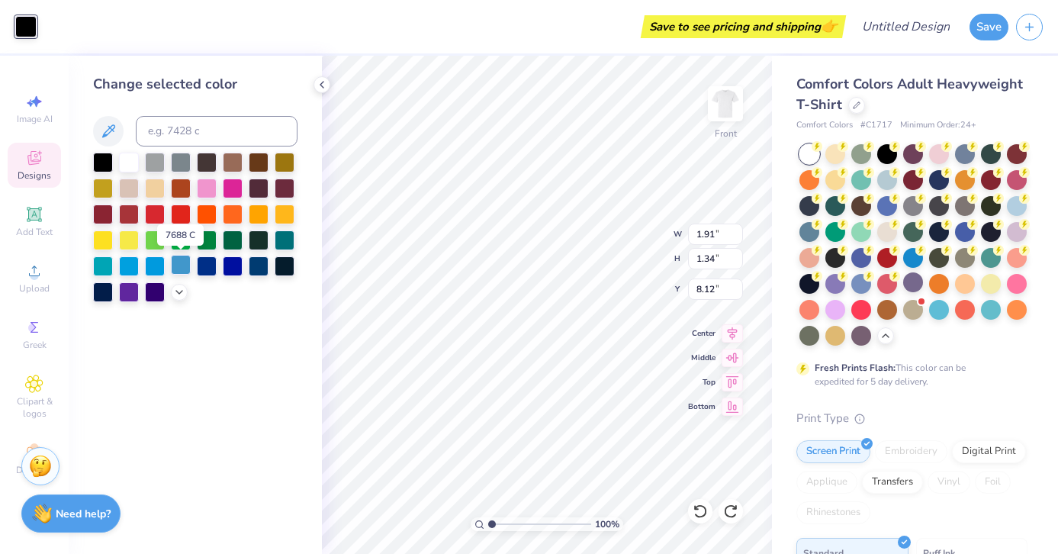
click at [181, 269] on div at bounding box center [181, 265] width 20 height 20
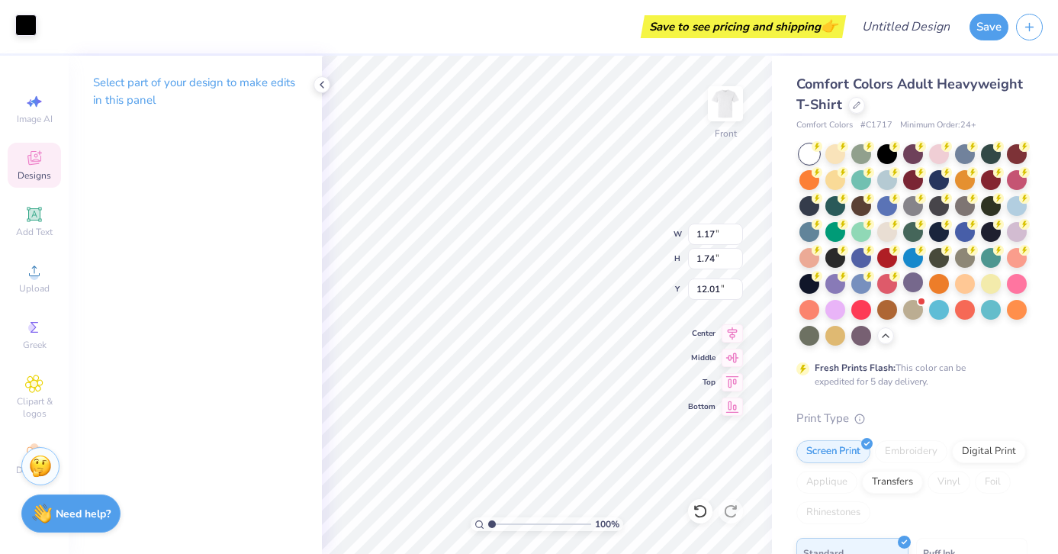
click at [27, 38] on div "Art colors" at bounding box center [18, 26] width 37 height 53
click at [22, 28] on div at bounding box center [25, 24] width 21 height 21
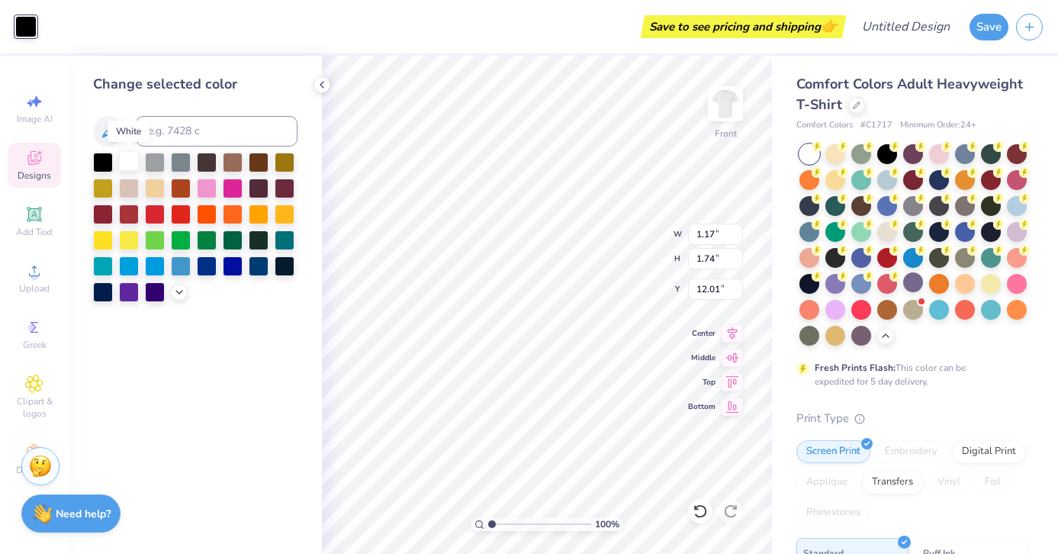
click at [134, 159] on div at bounding box center [129, 161] width 20 height 20
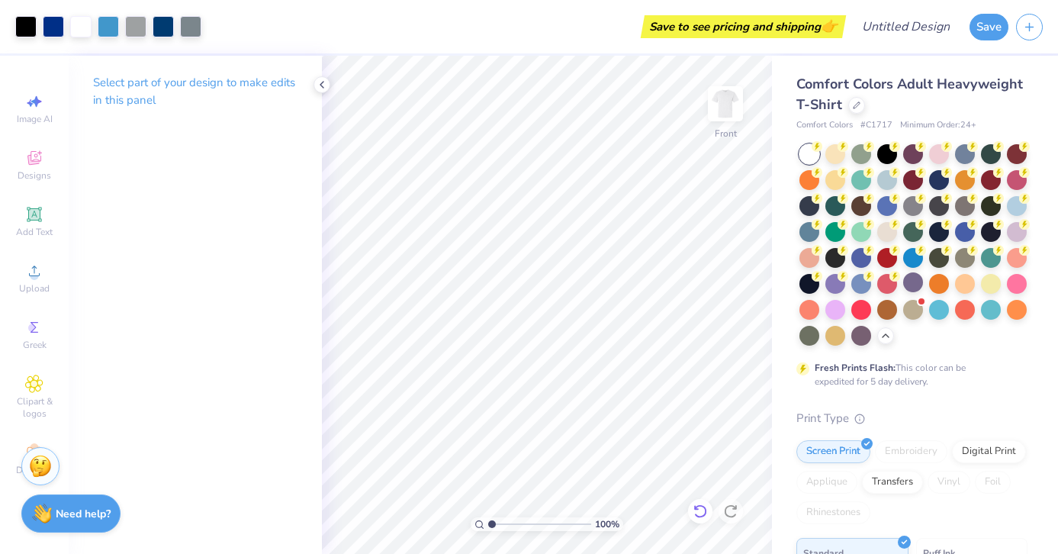
click at [709, 511] on div at bounding box center [700, 511] width 24 height 24
click at [318, 86] on icon at bounding box center [322, 85] width 12 height 12
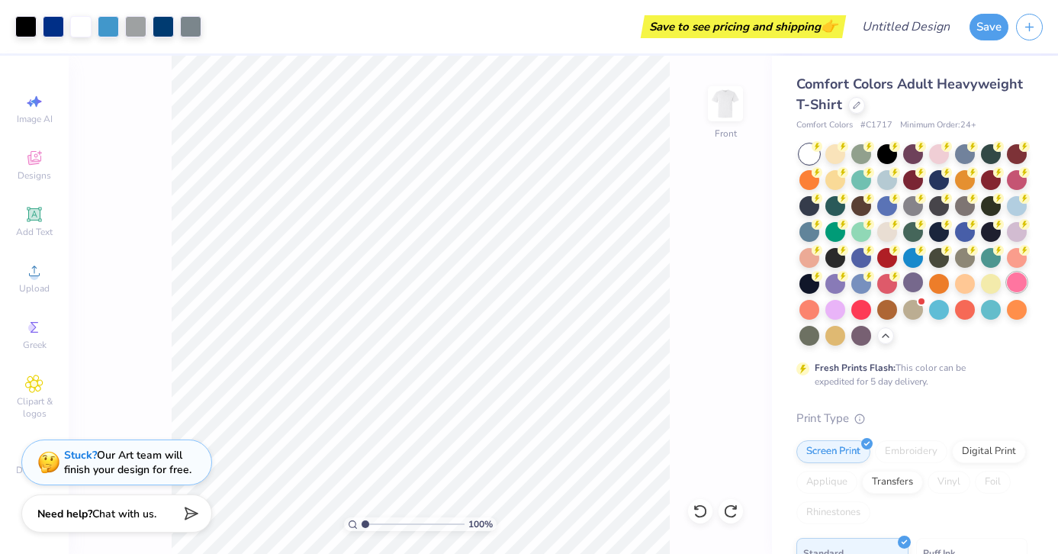
click at [1020, 282] on div at bounding box center [1017, 282] width 20 height 20
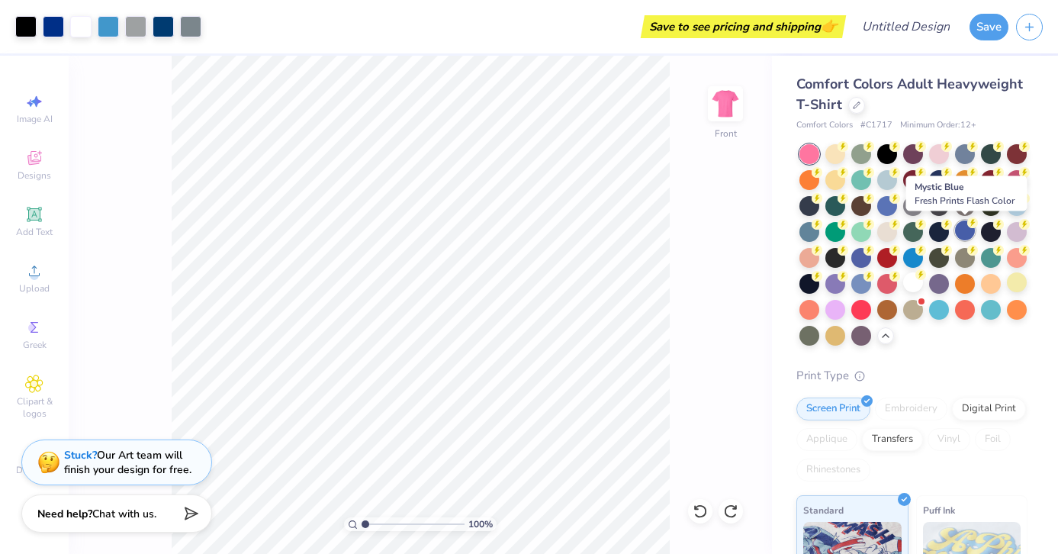
click at [970, 231] on div at bounding box center [965, 231] width 20 height 20
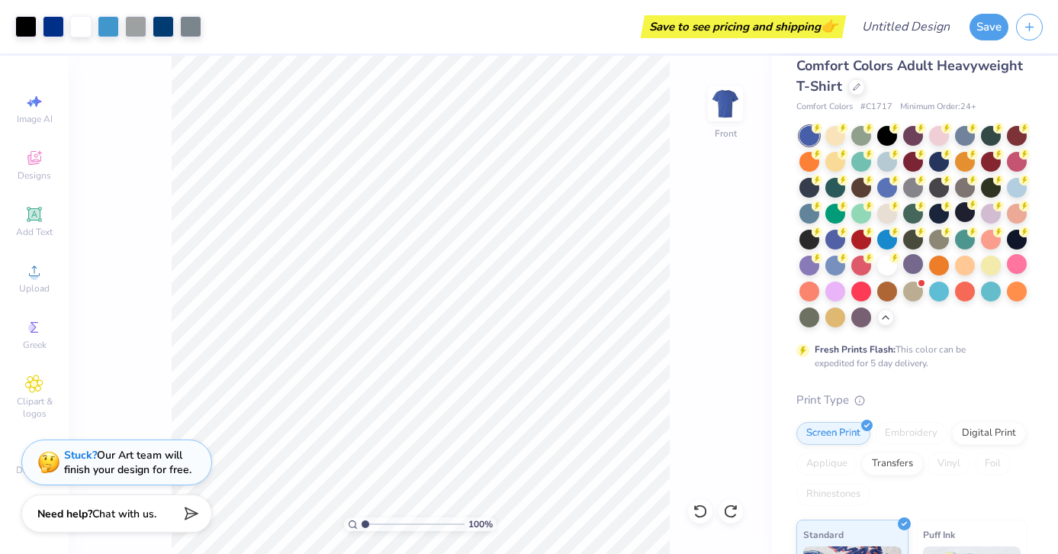
scroll to position [25, 0]
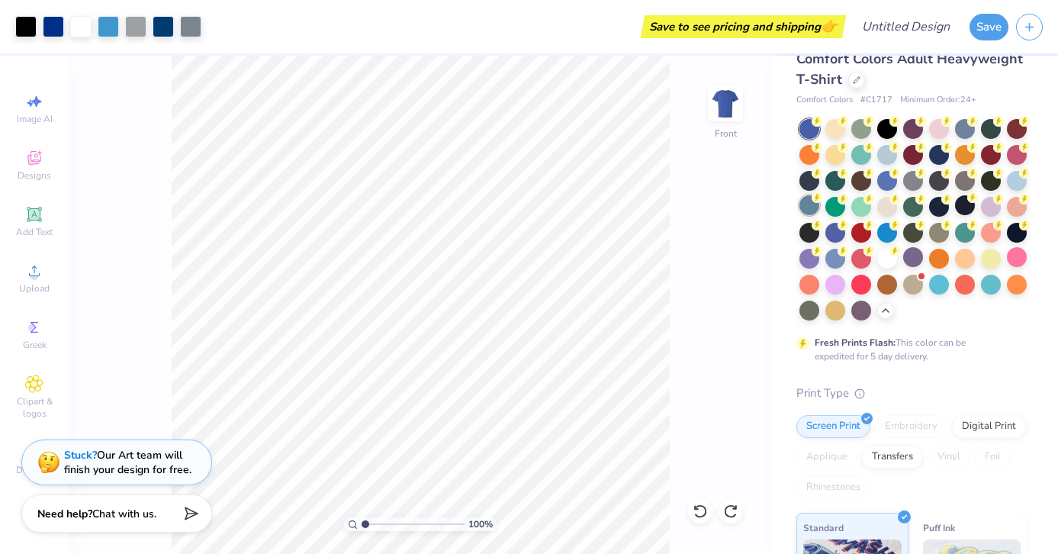
click at [809, 200] on div at bounding box center [810, 205] width 20 height 20
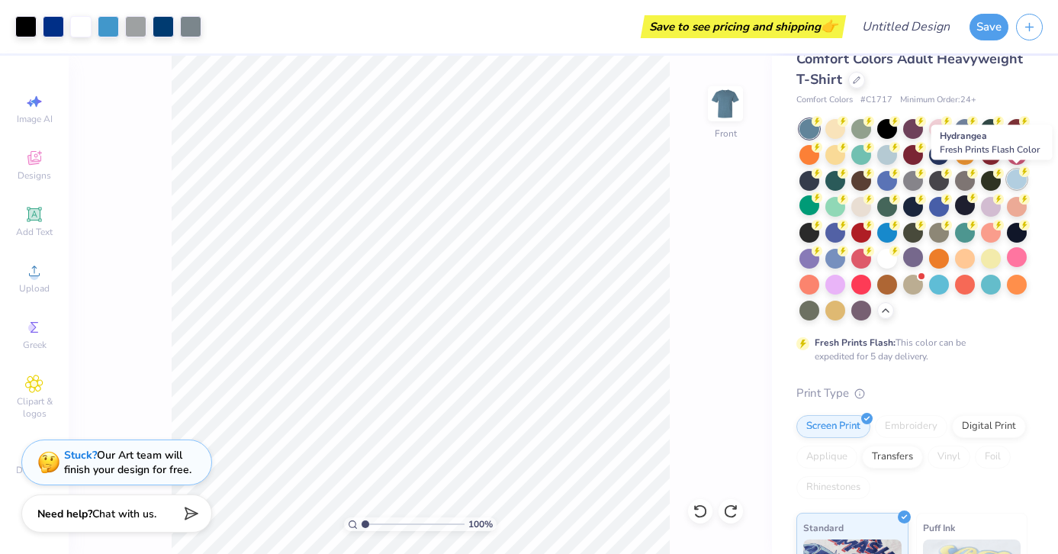
click at [1013, 179] on div at bounding box center [1017, 179] width 20 height 20
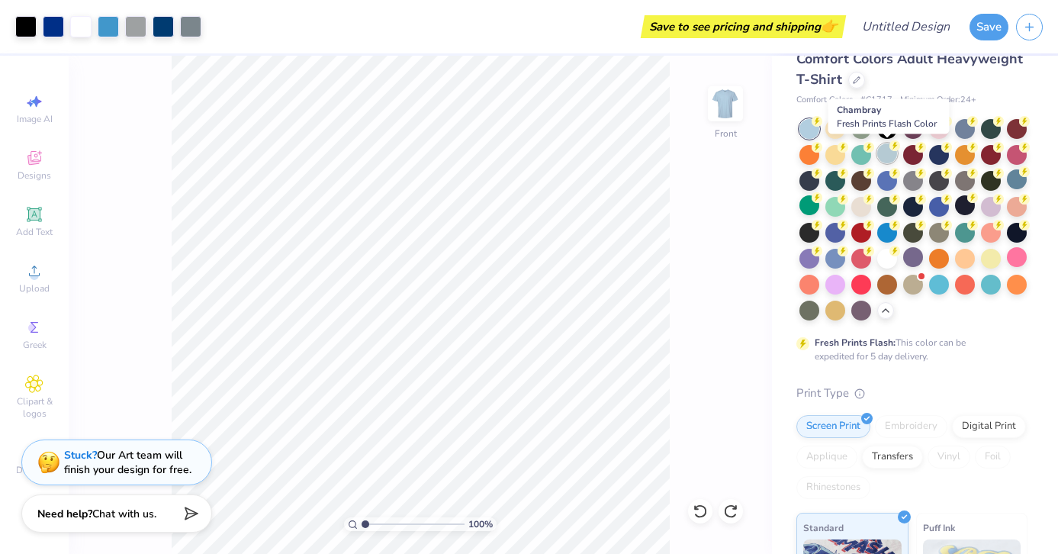
click at [882, 156] on div at bounding box center [888, 153] width 20 height 20
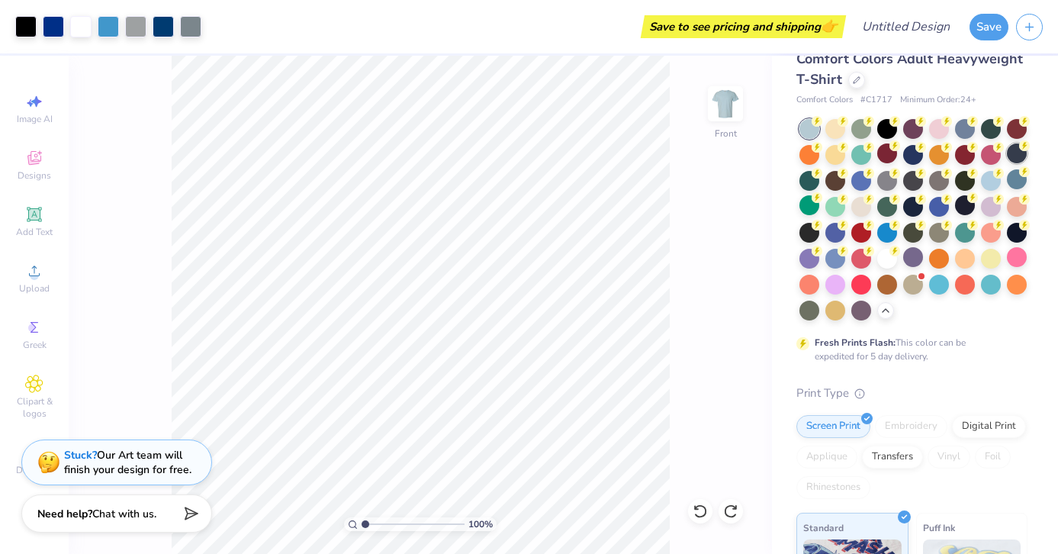
click at [1020, 157] on div at bounding box center [1017, 153] width 20 height 20
click at [1020, 175] on icon at bounding box center [1025, 171] width 11 height 11
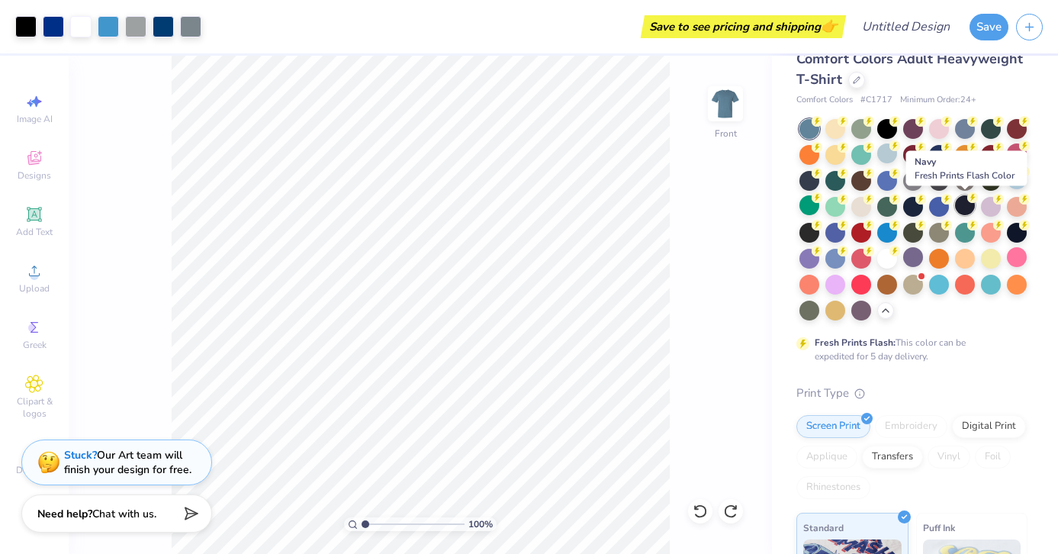
click at [969, 208] on div at bounding box center [965, 205] width 20 height 20
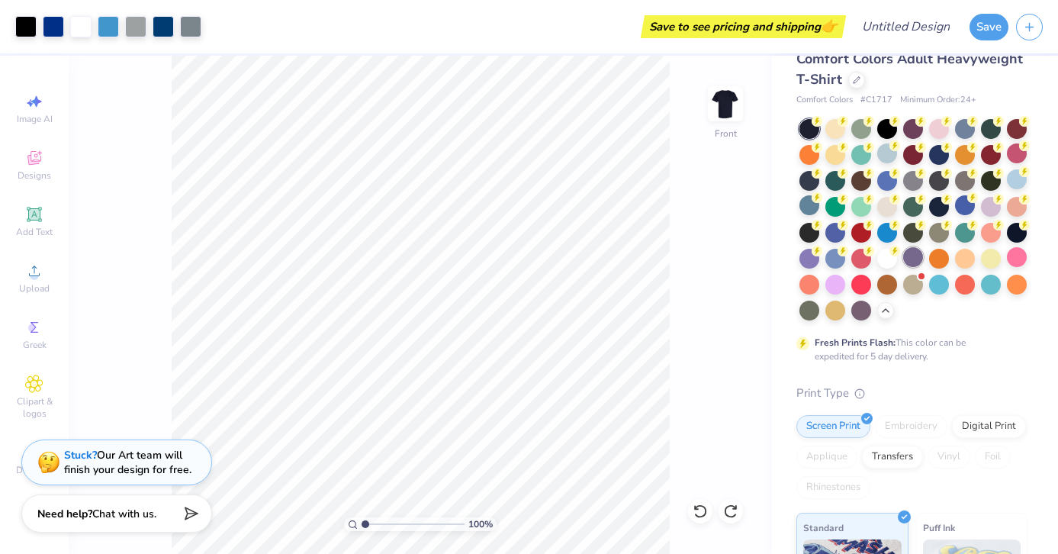
click at [916, 260] on div at bounding box center [914, 257] width 20 height 20
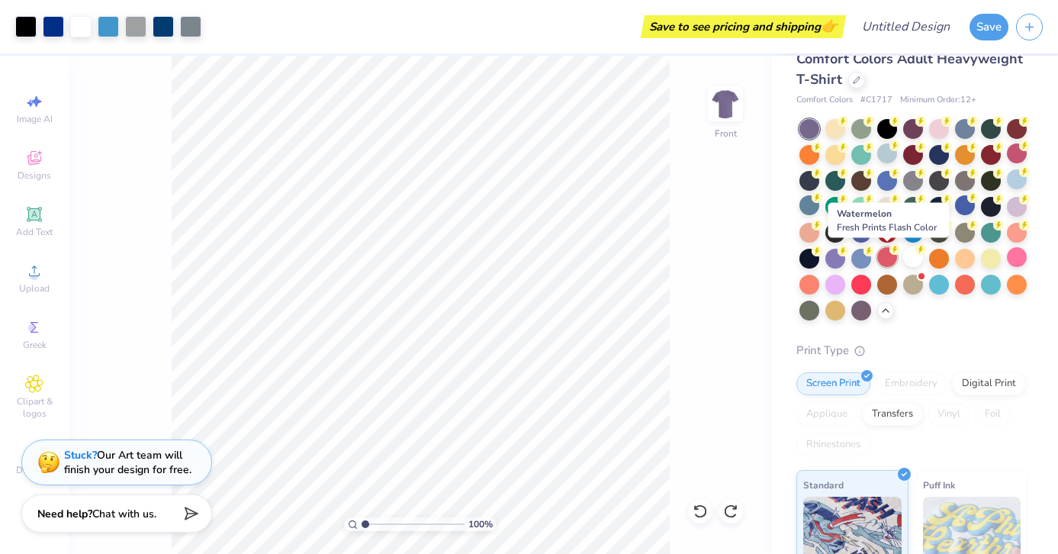
click at [892, 258] on div at bounding box center [888, 257] width 20 height 20
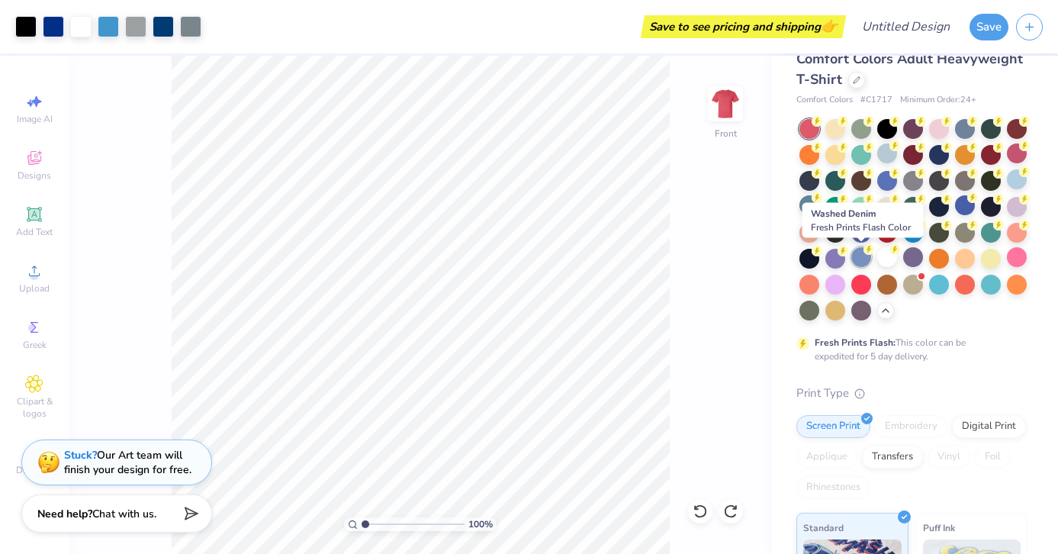
click at [865, 262] on div at bounding box center [862, 257] width 20 height 20
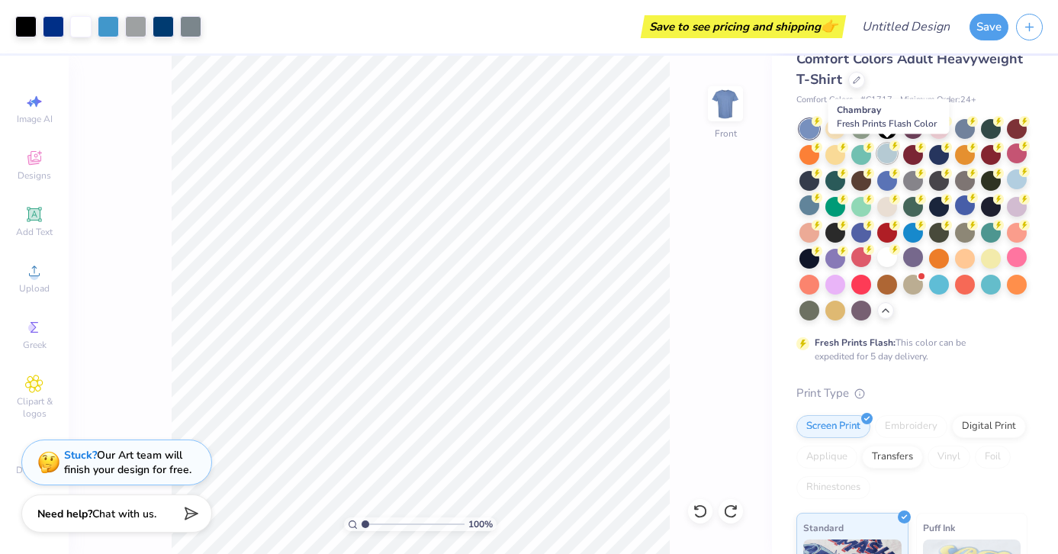
click at [882, 156] on div at bounding box center [888, 153] width 20 height 20
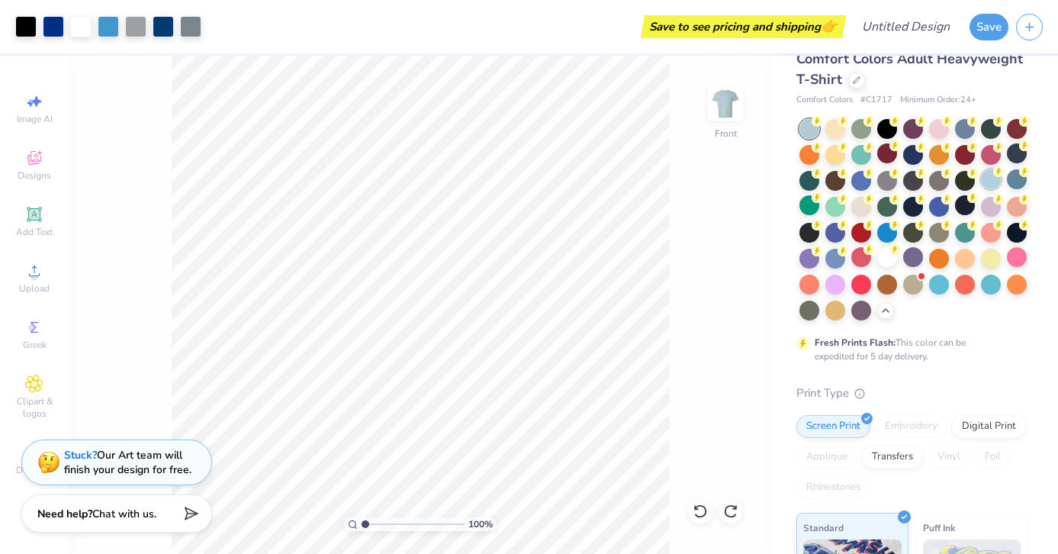
click at [990, 182] on div at bounding box center [991, 179] width 20 height 20
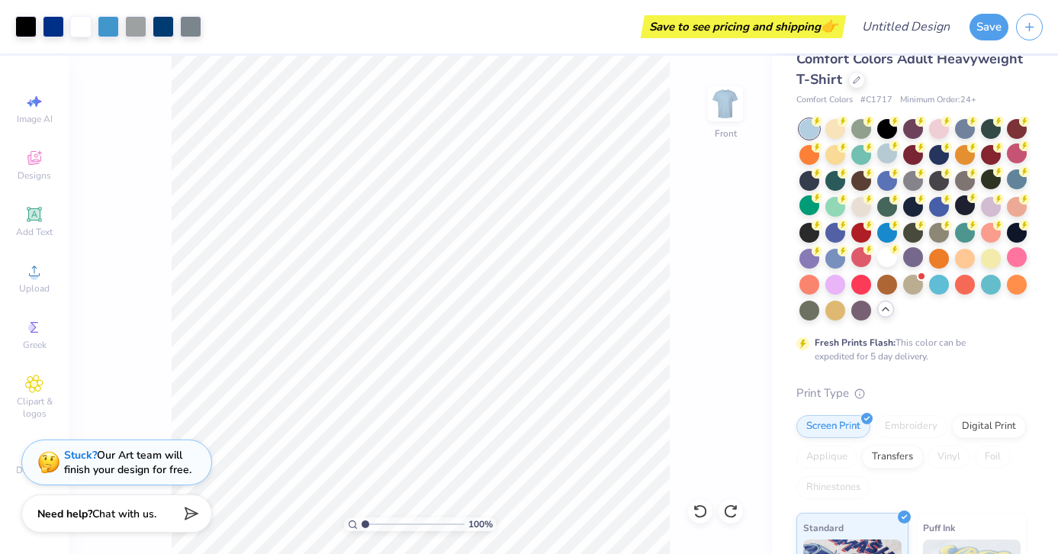
click at [884, 310] on icon at bounding box center [886, 309] width 12 height 12
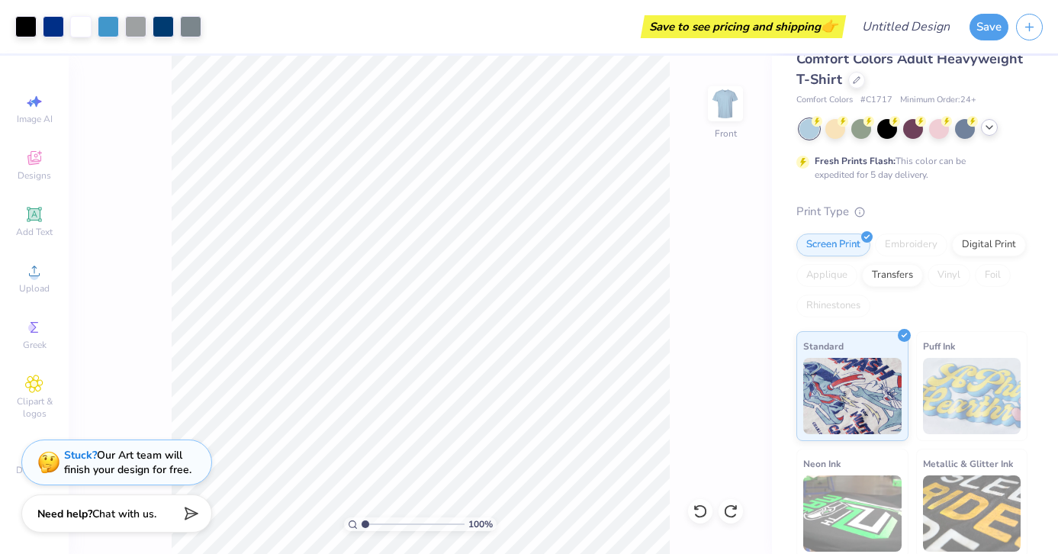
click at [769, 282] on div "100 % Front" at bounding box center [421, 305] width 704 height 498
click at [991, 130] on icon at bounding box center [990, 127] width 12 height 12
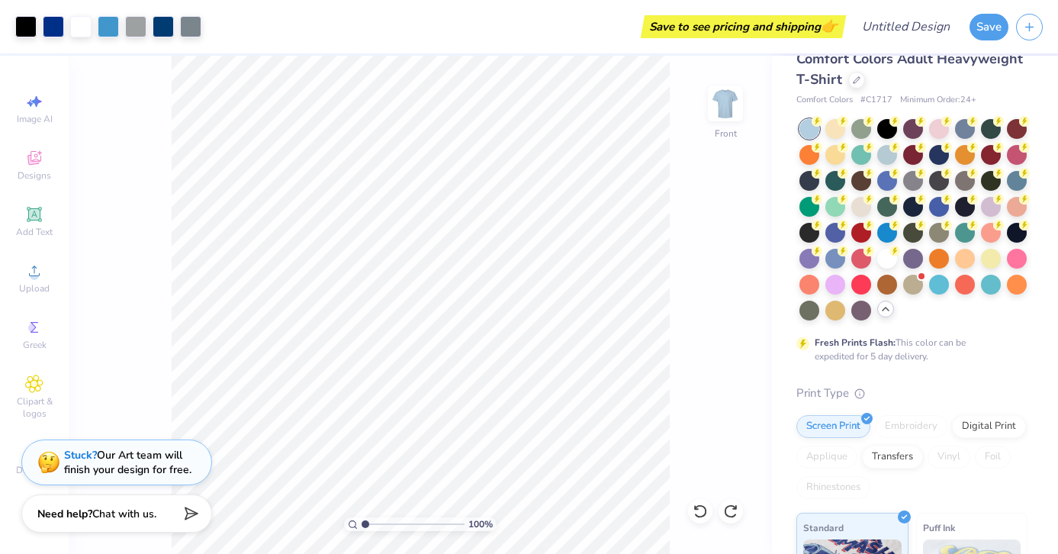
click at [687, 272] on div "100 % Front" at bounding box center [421, 305] width 704 height 498
click at [886, 253] on div at bounding box center [888, 257] width 20 height 20
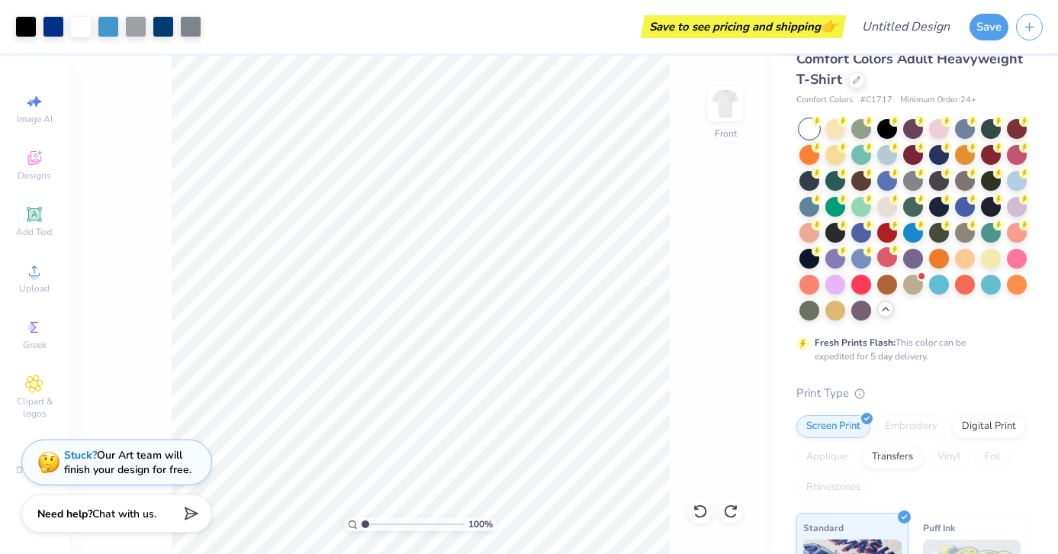
click at [708, 194] on div "100 % Front" at bounding box center [421, 305] width 704 height 498
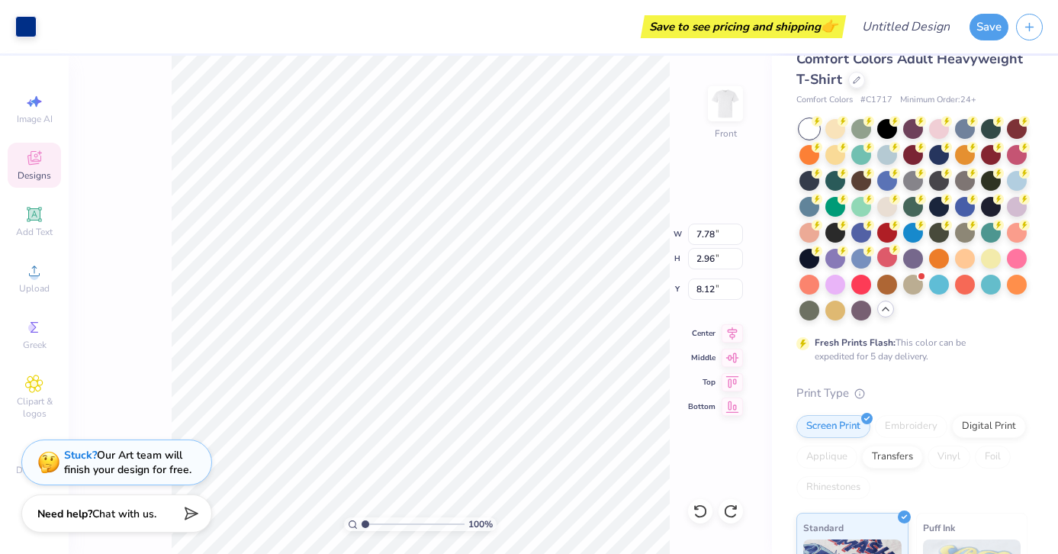
type input "0.36"
type input "8.34"
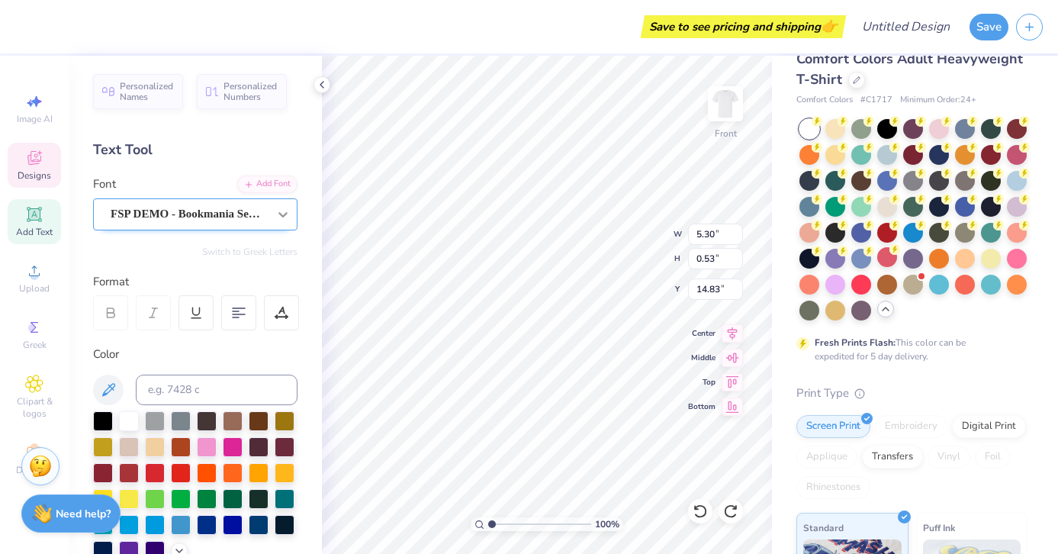
click at [286, 213] on icon at bounding box center [283, 214] width 9 height 5
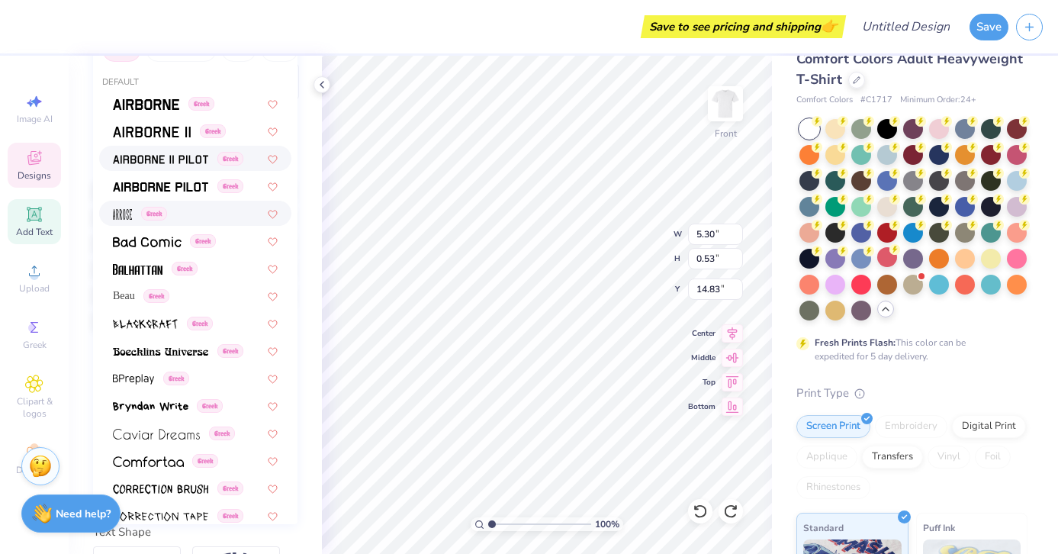
scroll to position [211, 0]
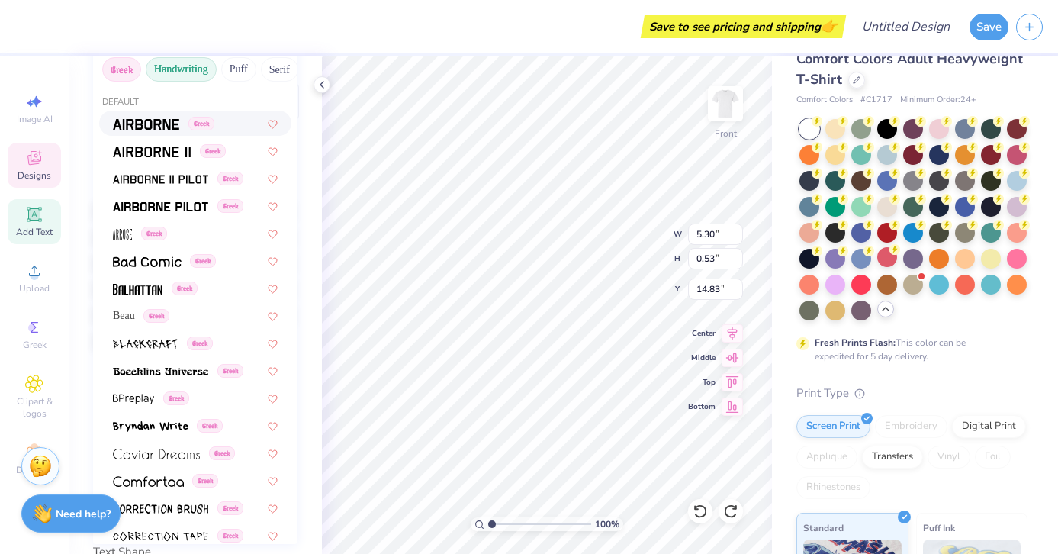
click at [175, 75] on button "Handwriting" at bounding box center [181, 69] width 71 height 24
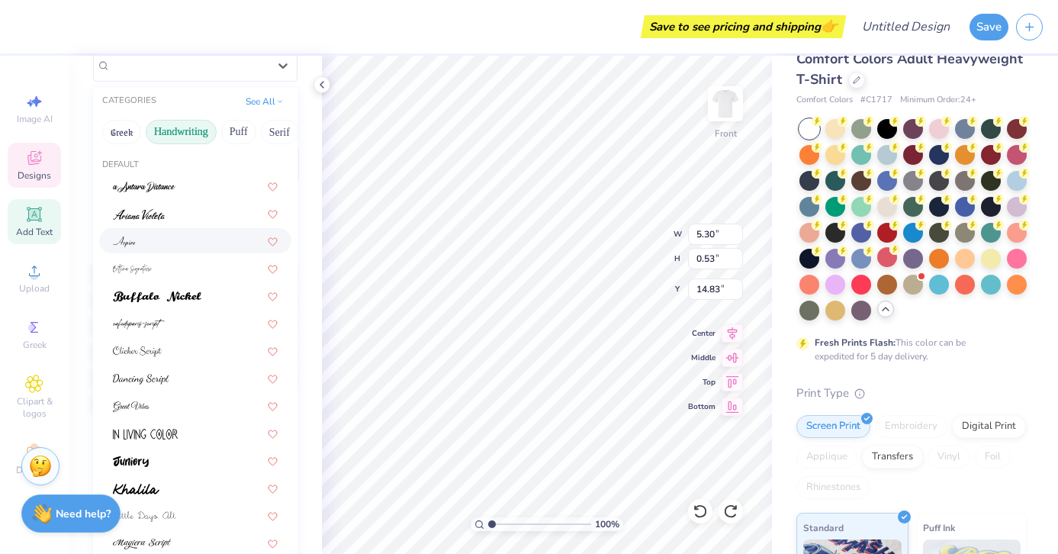
scroll to position [0, 0]
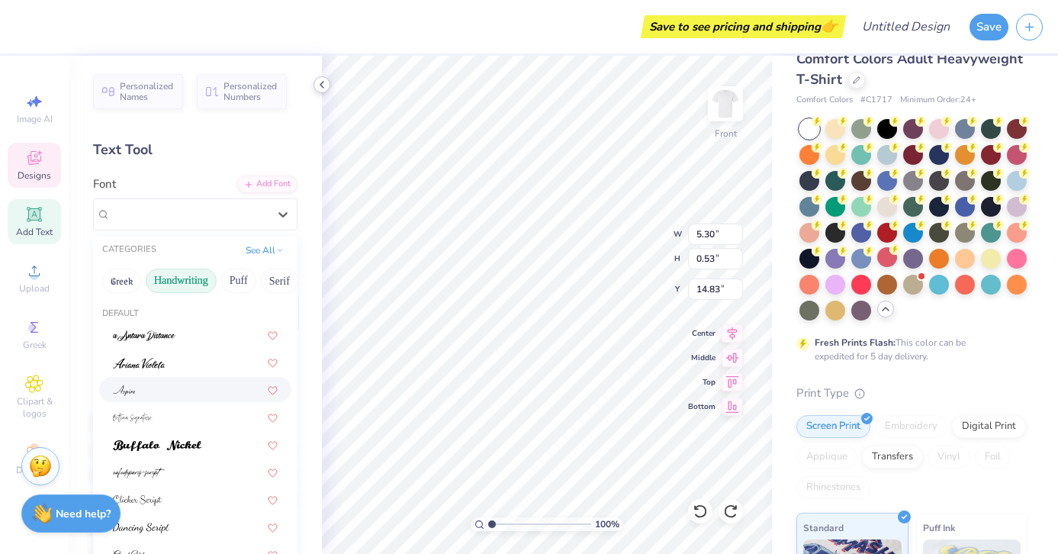
click at [317, 85] on icon at bounding box center [322, 85] width 12 height 12
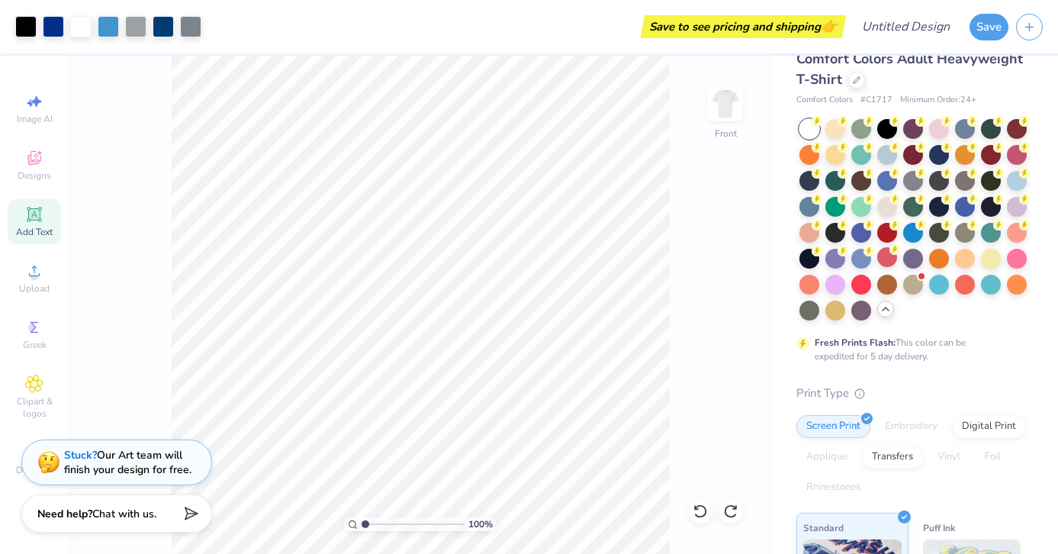
click at [703, 306] on div "100 % Front" at bounding box center [421, 305] width 704 height 498
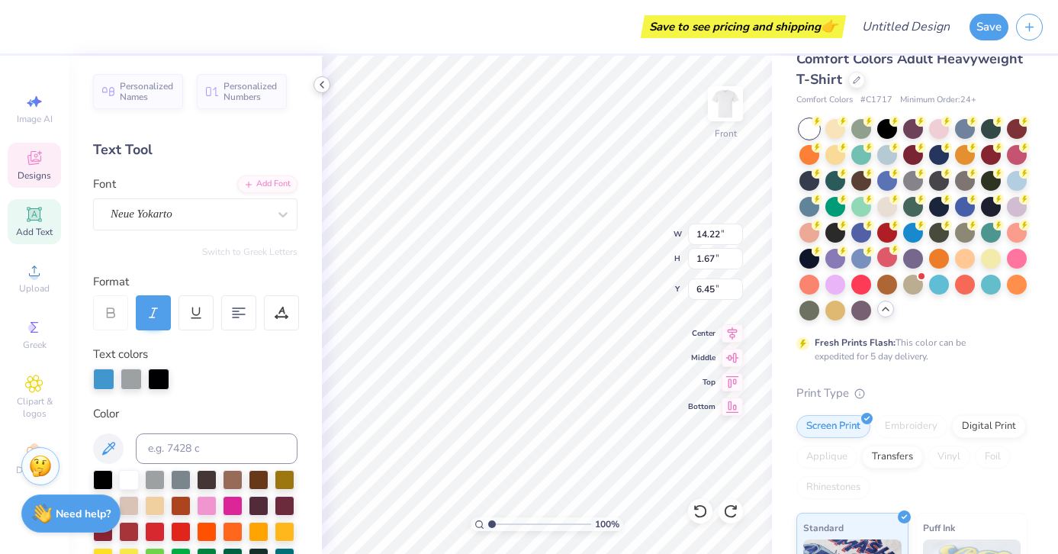
click at [322, 82] on polyline at bounding box center [322, 85] width 3 height 6
